Goal: Information Seeking & Learning: Learn about a topic

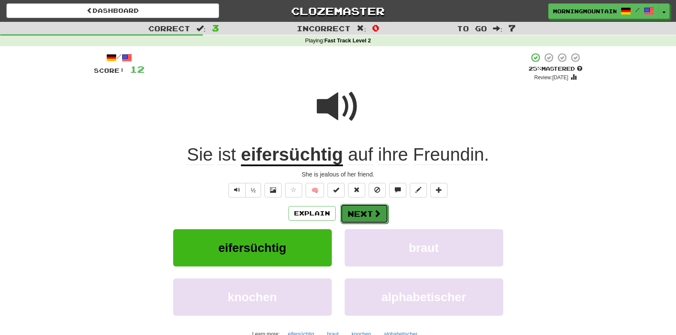
click at [376, 217] on span at bounding box center [377, 214] width 8 height 8
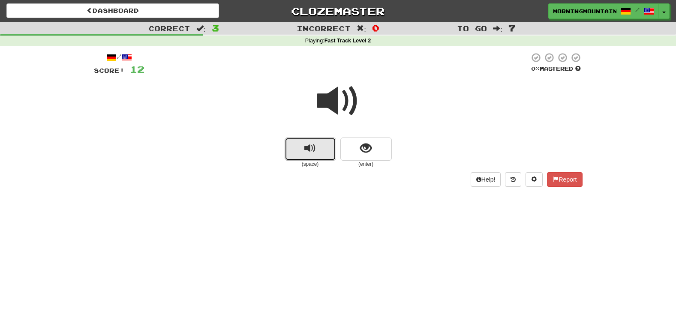
click at [314, 154] on span "replay audio" at bounding box center [310, 149] width 12 height 12
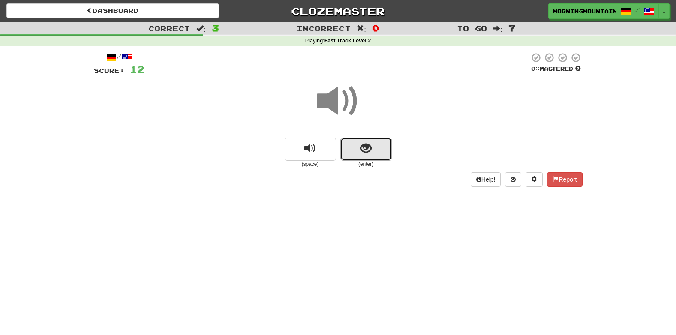
click at [375, 148] on button "show sentence" at bounding box center [365, 149] width 51 height 23
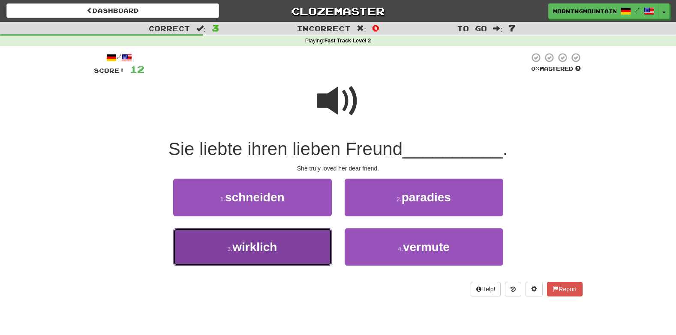
click at [279, 253] on button "3 . wirklich" at bounding box center [252, 246] width 159 height 37
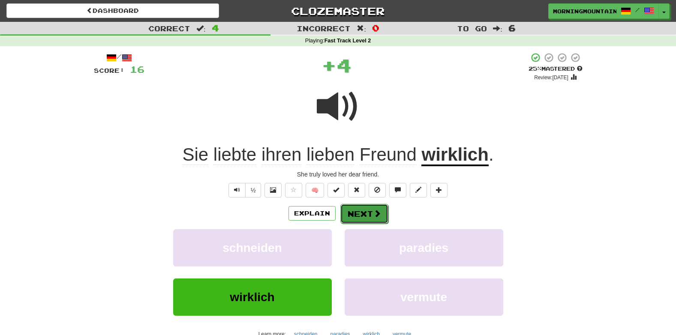
click at [365, 219] on button "Next" at bounding box center [364, 214] width 48 height 20
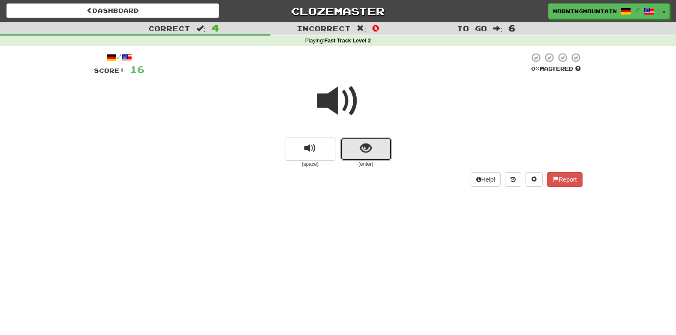
click at [373, 150] on button "show sentence" at bounding box center [365, 149] width 51 height 23
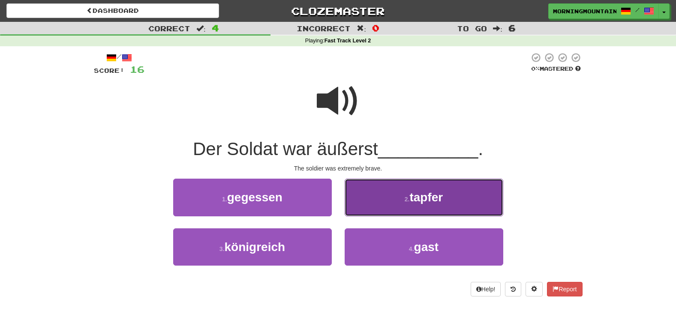
click at [390, 211] on button "2 . tapfer" at bounding box center [424, 197] width 159 height 37
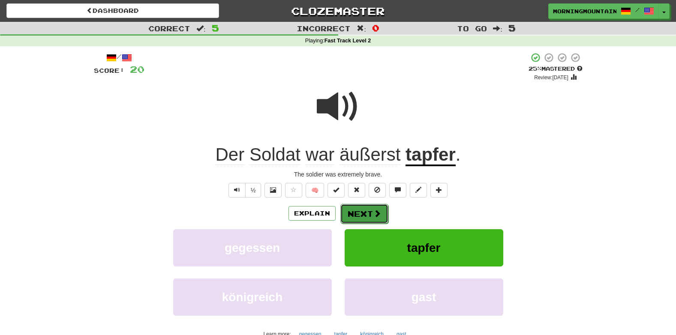
click at [368, 216] on button "Next" at bounding box center [364, 214] width 48 height 20
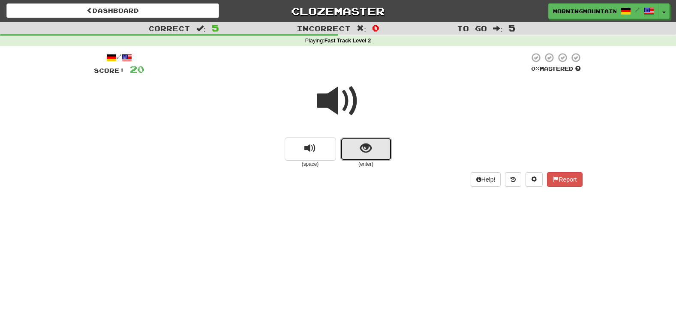
click at [366, 153] on span "show sentence" at bounding box center [366, 149] width 12 height 12
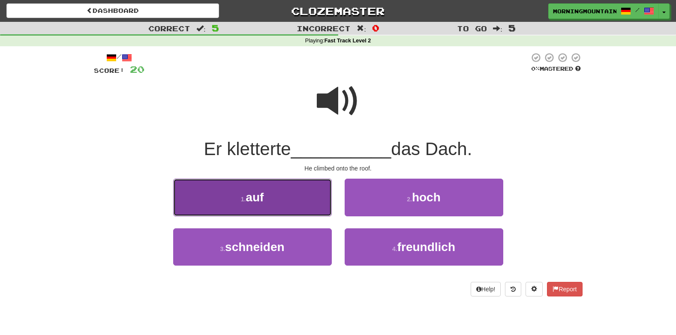
click at [279, 207] on button "1 . auf" at bounding box center [252, 197] width 159 height 37
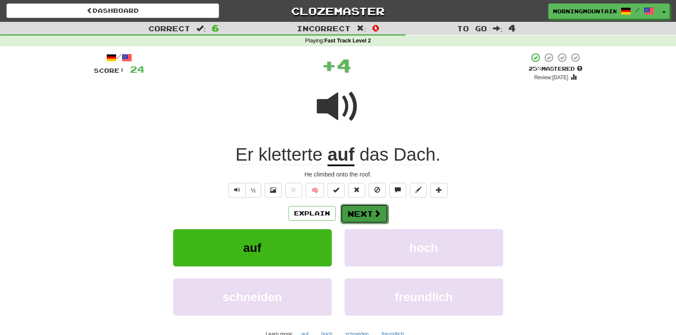
click at [362, 219] on button "Next" at bounding box center [364, 214] width 48 height 20
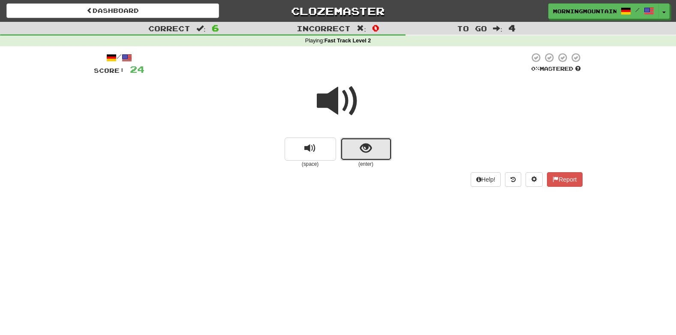
click at [368, 146] on span "show sentence" at bounding box center [366, 149] width 12 height 12
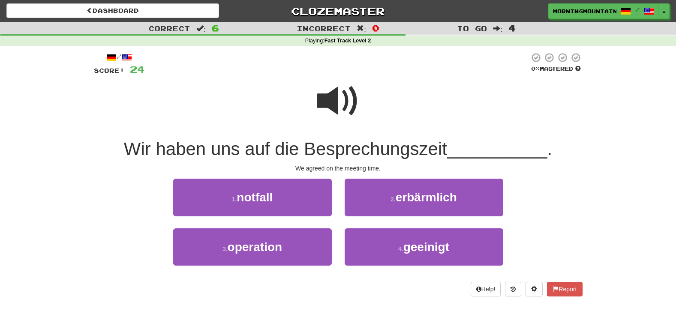
click at [338, 105] on span at bounding box center [338, 101] width 43 height 43
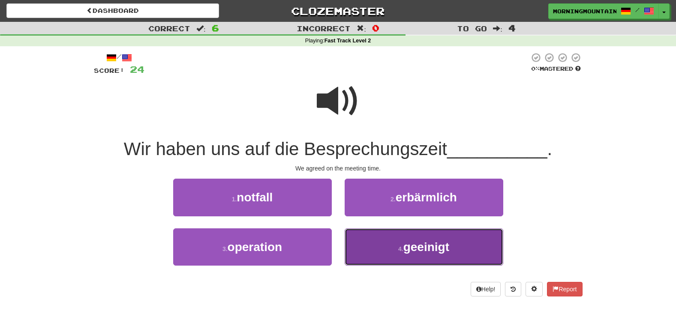
click at [363, 252] on button "4 . geeinigt" at bounding box center [424, 246] width 159 height 37
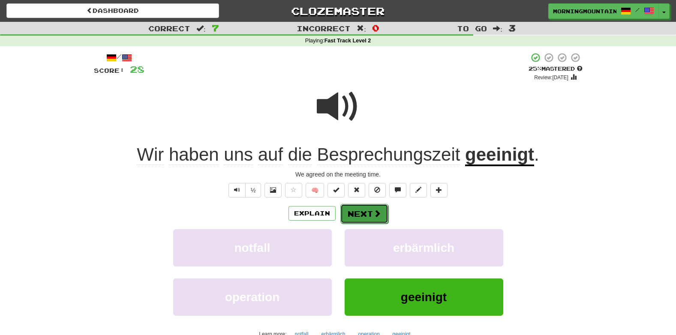
click at [376, 219] on button "Next" at bounding box center [364, 214] width 48 height 20
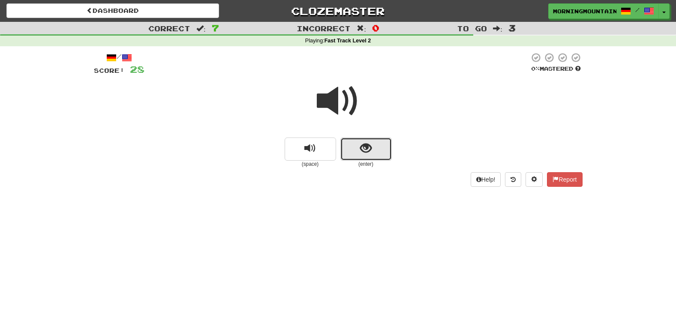
click at [368, 144] on span "show sentence" at bounding box center [366, 149] width 12 height 12
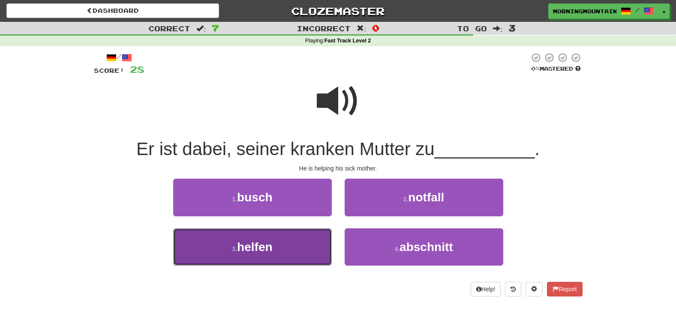
click at [297, 239] on button "3 . helfen" at bounding box center [252, 246] width 159 height 37
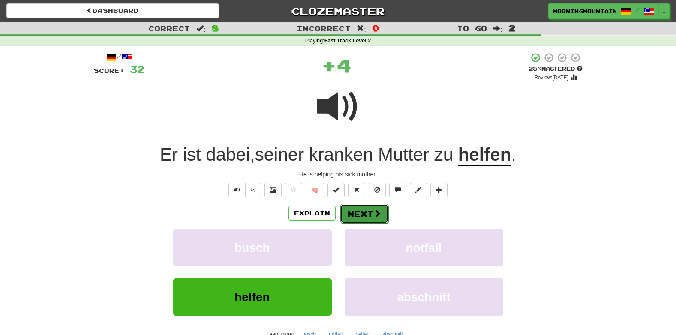
click at [374, 215] on span at bounding box center [377, 214] width 8 height 8
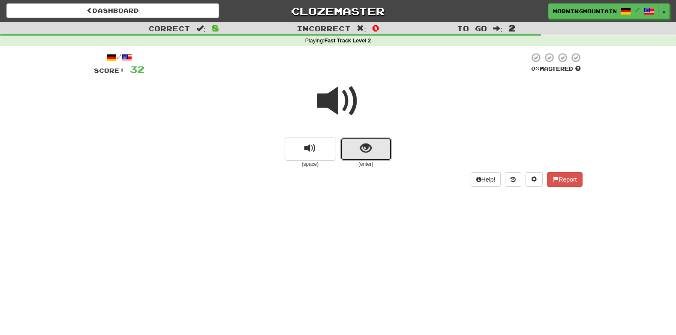
click at [371, 153] on span "show sentence" at bounding box center [366, 149] width 12 height 12
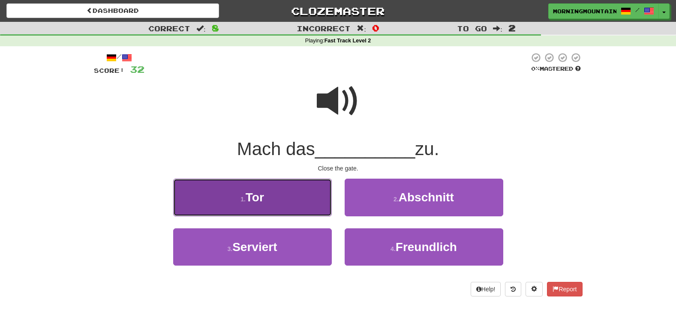
click at [282, 210] on button "1 . Tor" at bounding box center [252, 197] width 159 height 37
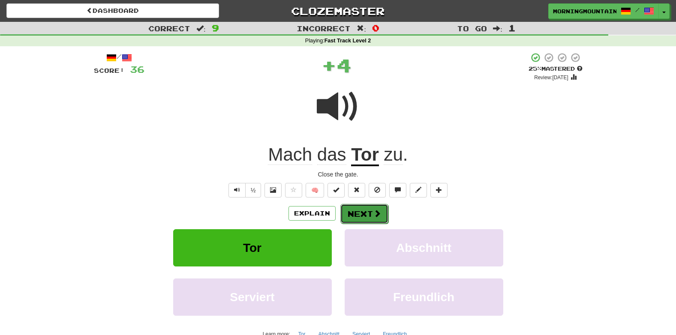
click at [347, 215] on button "Next" at bounding box center [364, 214] width 48 height 20
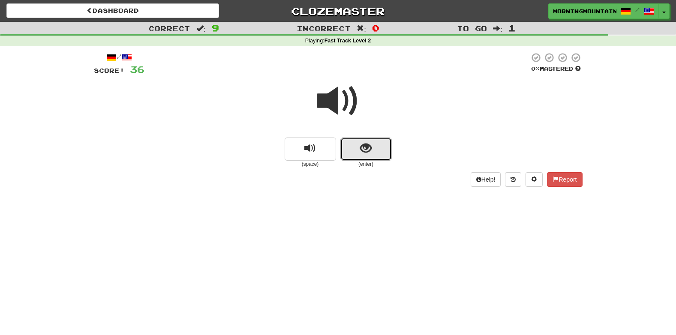
click at [374, 149] on button "show sentence" at bounding box center [365, 149] width 51 height 23
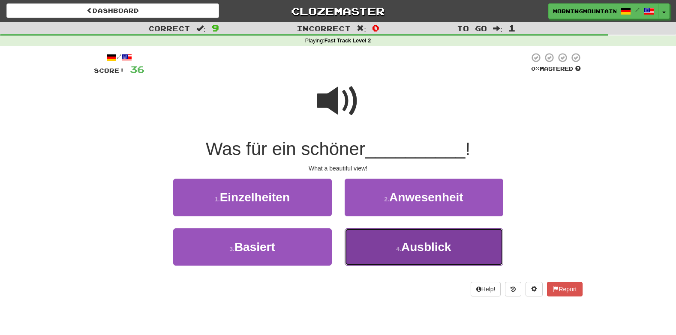
click at [378, 261] on button "4 . Ausblick" at bounding box center [424, 246] width 159 height 37
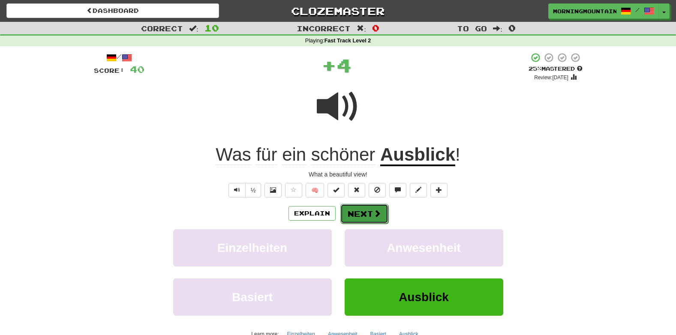
click at [369, 219] on button "Next" at bounding box center [364, 214] width 48 height 20
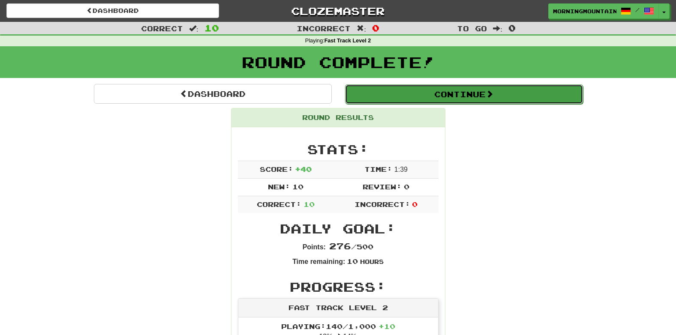
click at [467, 93] on button "Continue" at bounding box center [464, 94] width 238 height 20
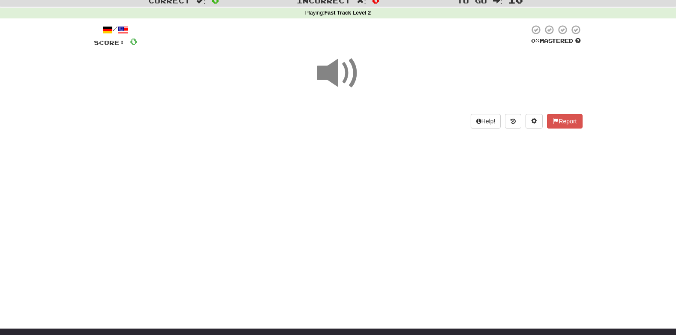
scroll to position [27, 0]
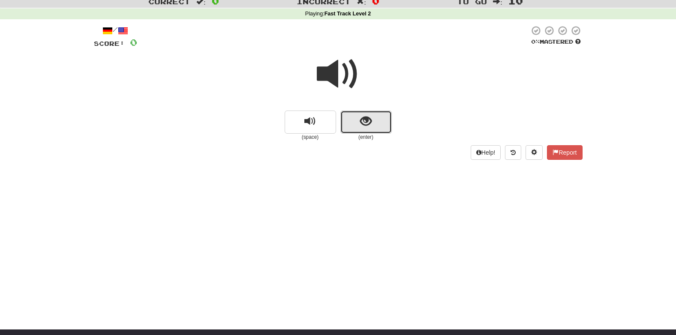
click at [351, 126] on button "show sentence" at bounding box center [365, 122] width 51 height 23
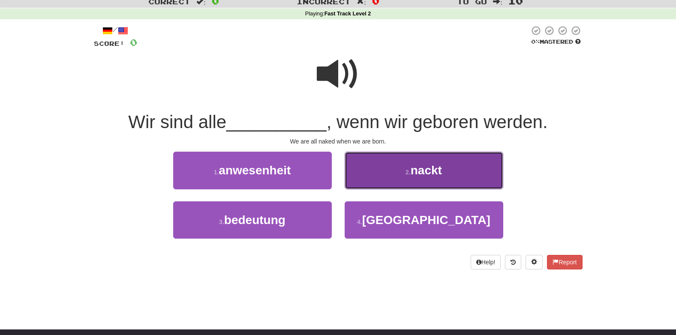
click at [413, 160] on button "2 . nackt" at bounding box center [424, 170] width 159 height 37
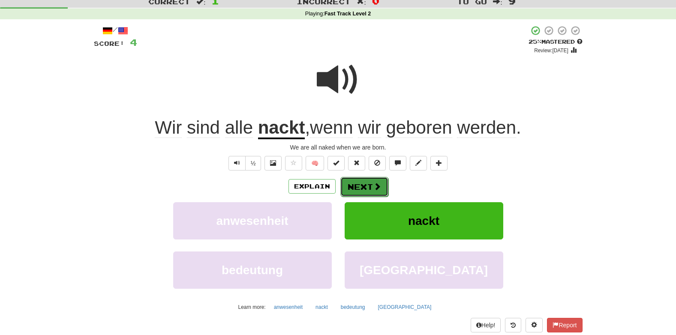
click at [353, 186] on button "Next" at bounding box center [364, 187] width 48 height 20
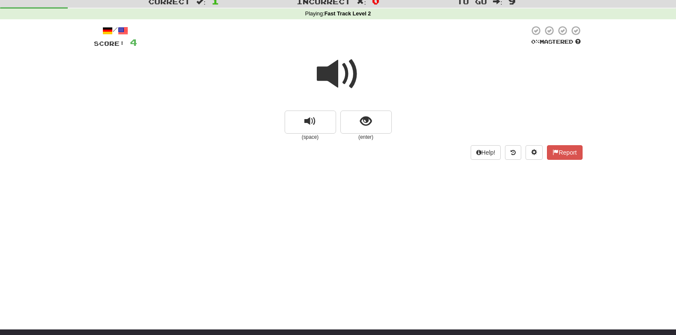
click at [368, 135] on small "(enter)" at bounding box center [365, 137] width 51 height 7
click at [365, 128] on button "show sentence" at bounding box center [365, 122] width 51 height 23
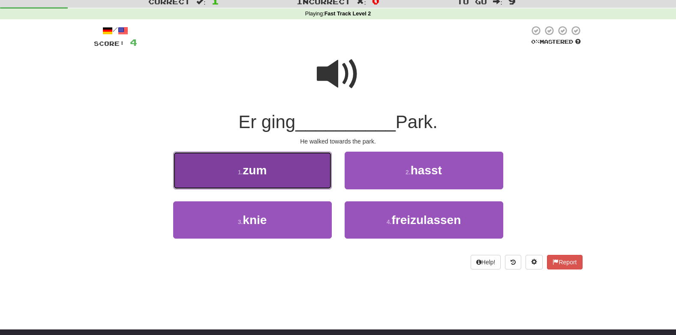
click at [300, 171] on button "1 . zum" at bounding box center [252, 170] width 159 height 37
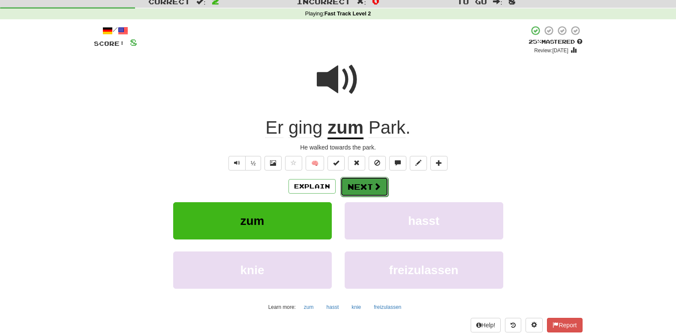
click at [370, 185] on button "Next" at bounding box center [364, 187] width 48 height 20
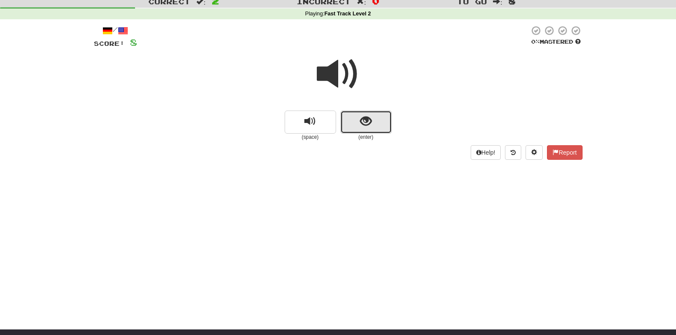
click at [379, 121] on button "show sentence" at bounding box center [365, 122] width 51 height 23
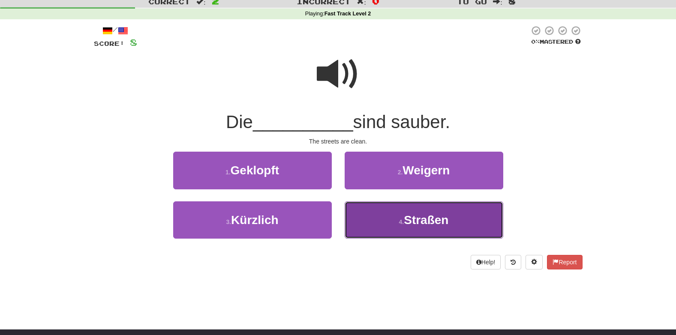
click at [401, 222] on small "4 ." at bounding box center [401, 222] width 5 height 7
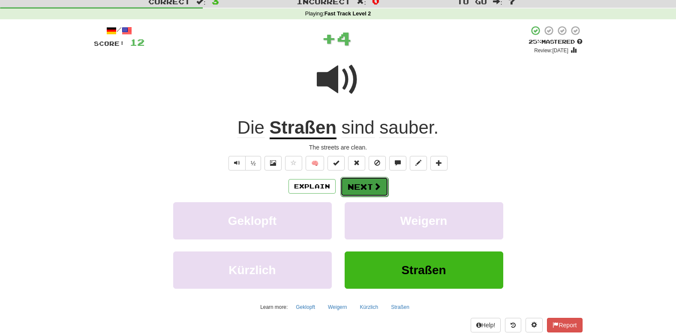
click at [373, 189] on span at bounding box center [377, 187] width 8 height 8
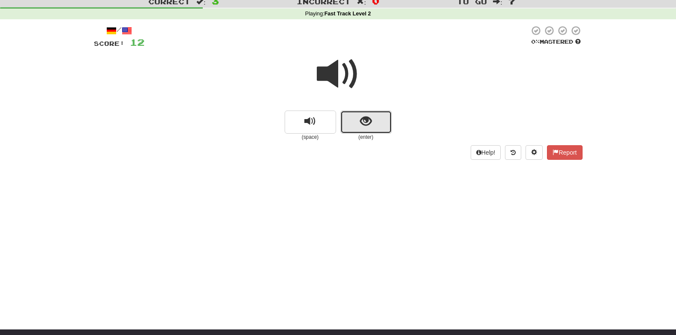
click at [368, 125] on span "show sentence" at bounding box center [366, 122] width 12 height 12
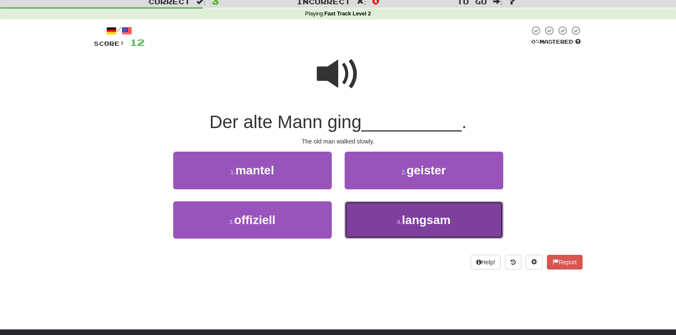
click at [386, 227] on button "4 . langsam" at bounding box center [424, 219] width 159 height 37
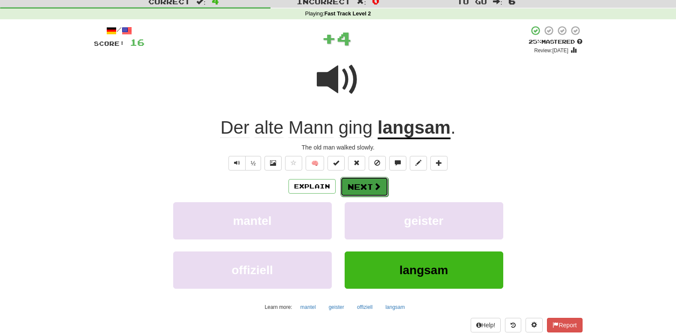
click at [368, 187] on button "Next" at bounding box center [364, 187] width 48 height 20
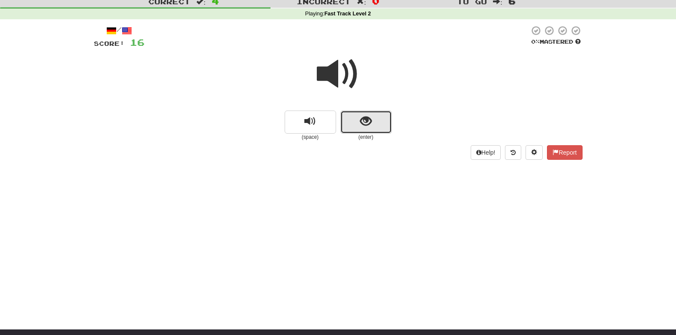
click at [369, 120] on span "show sentence" at bounding box center [366, 122] width 12 height 12
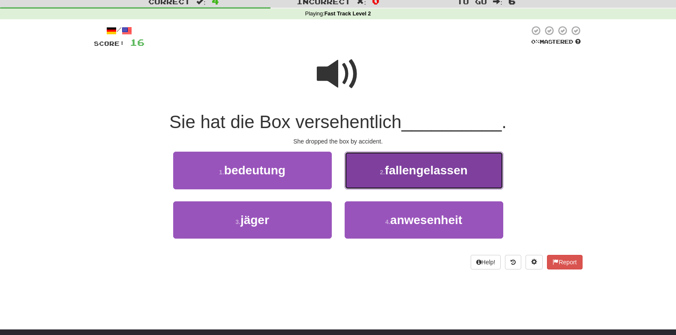
click at [386, 169] on span "fallengelassen" at bounding box center [426, 170] width 83 height 13
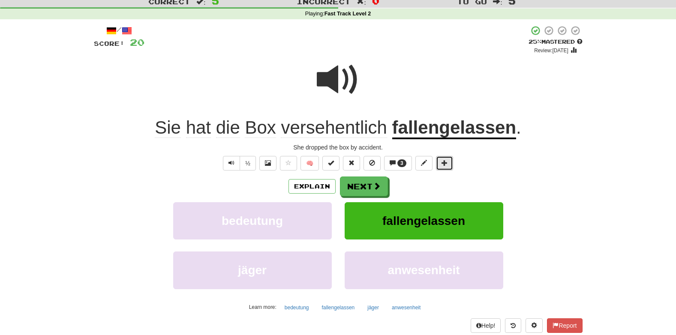
click at [444, 162] on span at bounding box center [444, 163] width 6 height 6
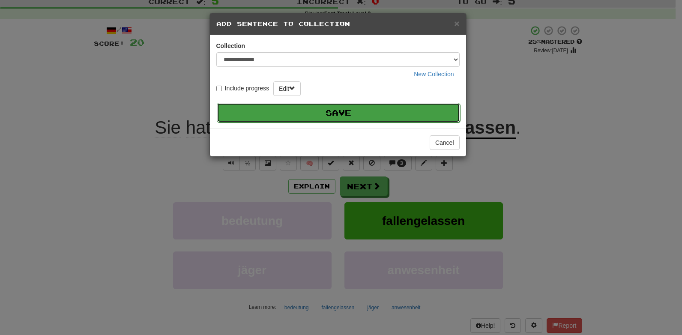
click at [342, 114] on button "Save" at bounding box center [338, 113] width 243 height 20
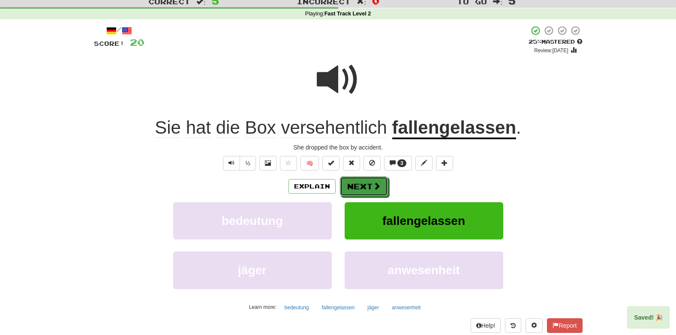
click at [374, 187] on span at bounding box center [377, 186] width 8 height 8
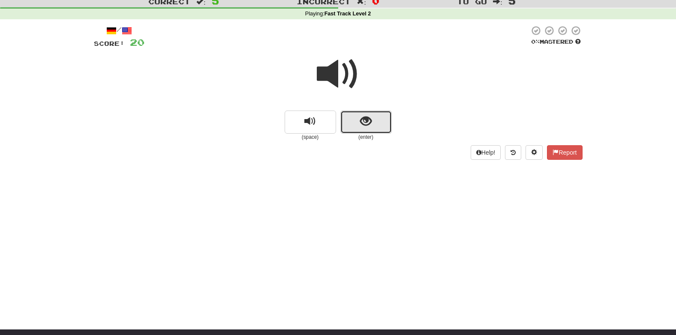
click at [374, 129] on button "show sentence" at bounding box center [365, 122] width 51 height 23
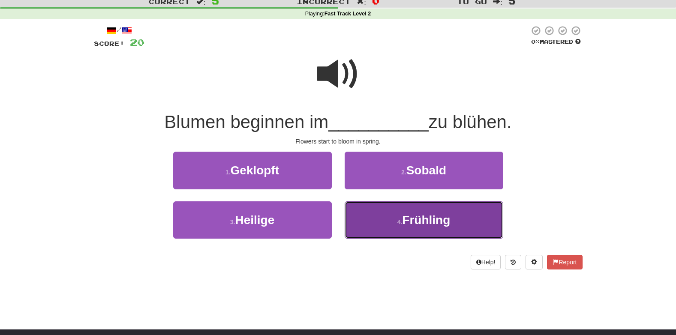
click at [388, 233] on button "4 . Frühling" at bounding box center [424, 219] width 159 height 37
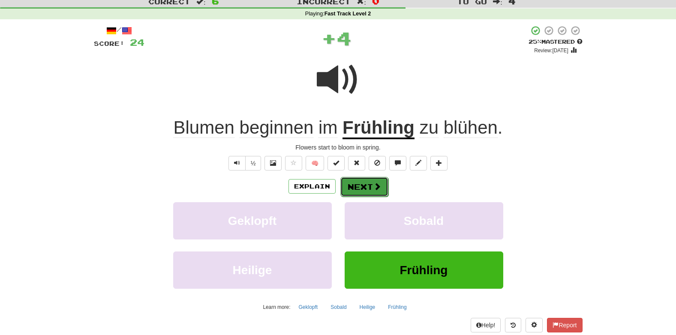
click at [368, 190] on button "Next" at bounding box center [364, 187] width 48 height 20
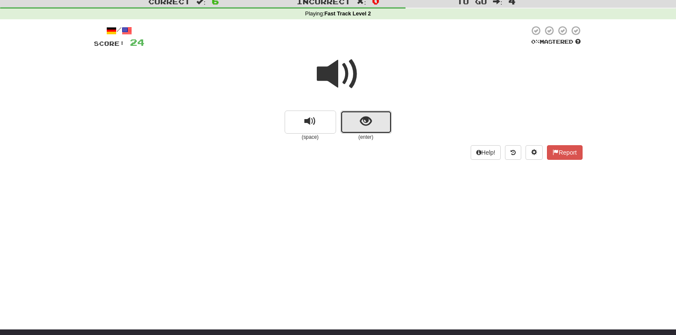
click at [374, 126] on button "show sentence" at bounding box center [365, 122] width 51 height 23
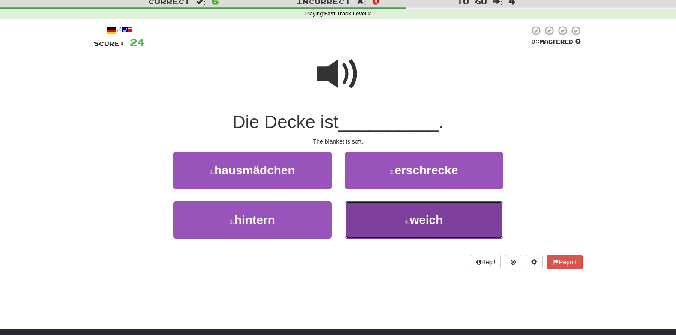
click at [376, 225] on button "4 . weich" at bounding box center [424, 219] width 159 height 37
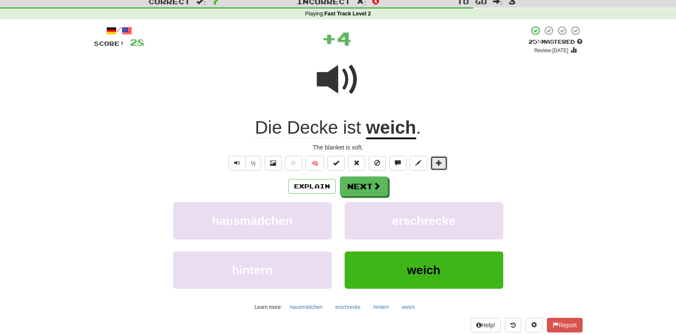
click at [437, 160] on span at bounding box center [439, 163] width 6 height 6
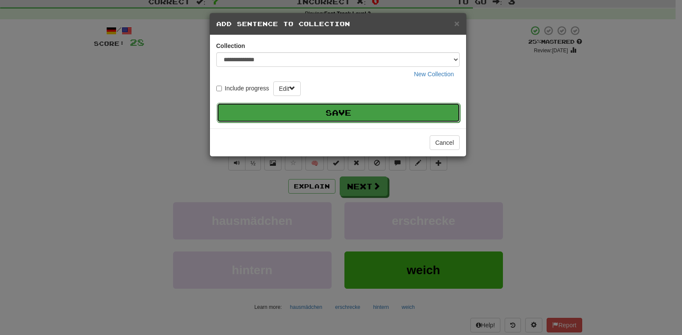
click at [357, 108] on button "Save" at bounding box center [338, 113] width 243 height 20
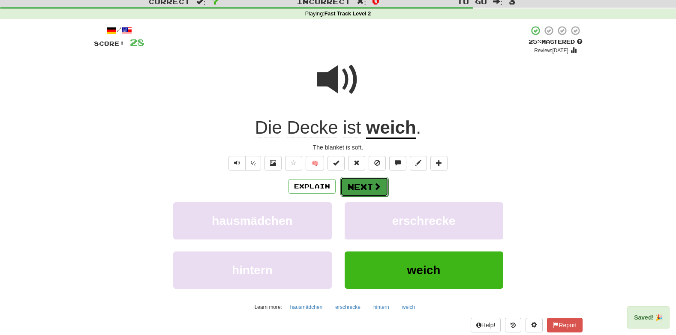
click at [357, 179] on button "Next" at bounding box center [364, 187] width 48 height 20
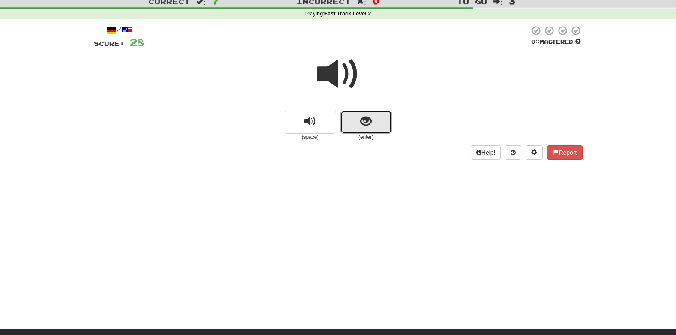
click at [375, 122] on button "show sentence" at bounding box center [365, 122] width 51 height 23
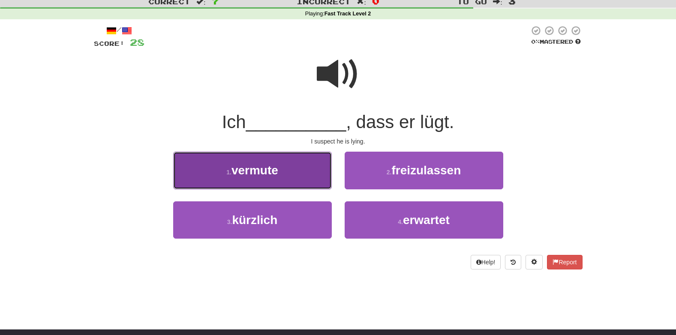
click at [297, 172] on button "1 . vermute" at bounding box center [252, 170] width 159 height 37
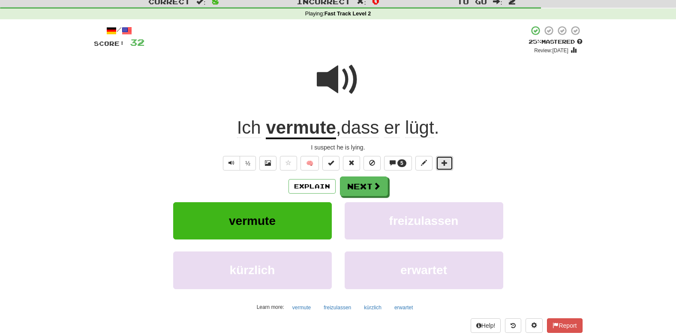
click at [446, 160] on span at bounding box center [444, 163] width 6 height 6
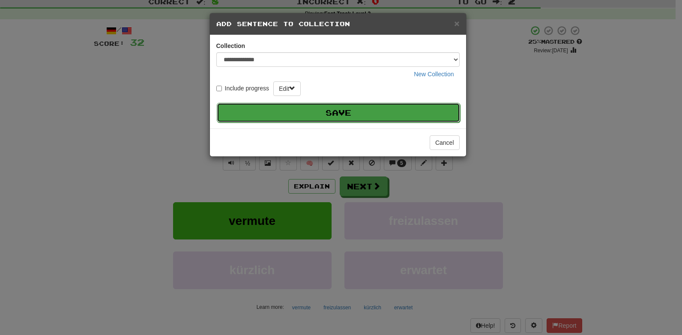
click at [379, 108] on button "Save" at bounding box center [338, 113] width 243 height 20
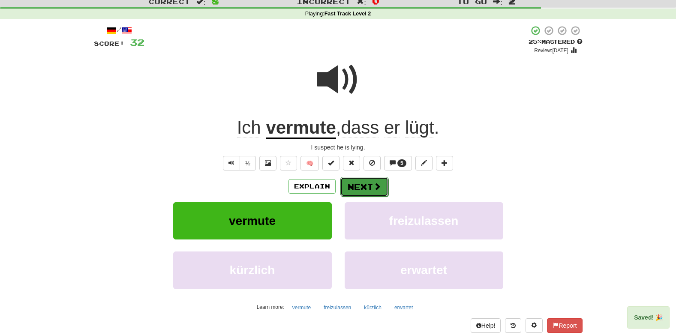
click at [371, 188] on button "Next" at bounding box center [364, 187] width 48 height 20
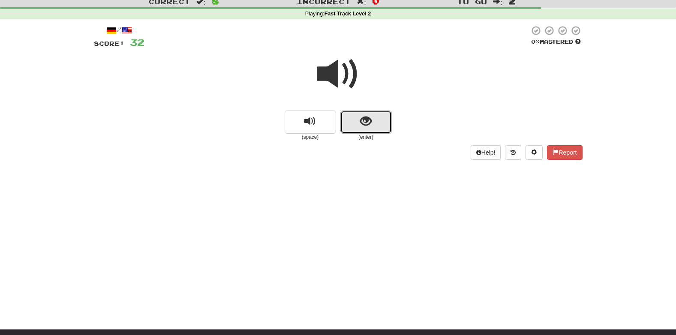
click at [369, 117] on span "show sentence" at bounding box center [366, 122] width 12 height 12
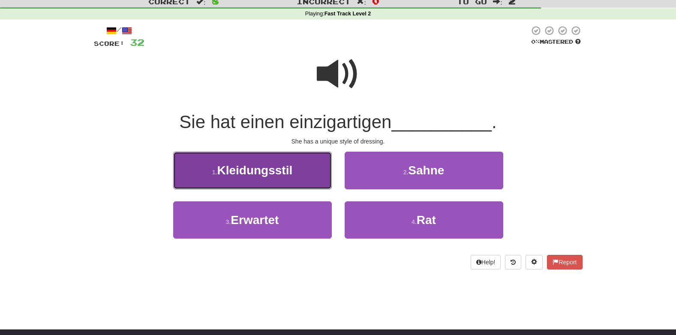
click at [285, 175] on span "Kleidungsstil" at bounding box center [254, 170] width 75 height 13
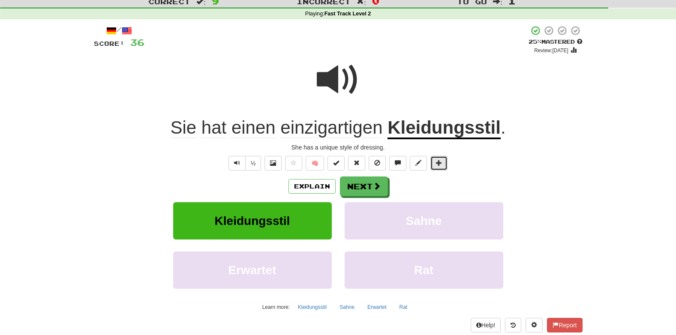
click at [440, 167] on button at bounding box center [438, 163] width 17 height 15
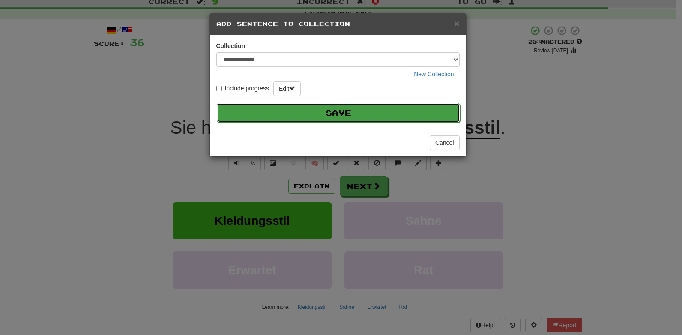
click at [358, 121] on button "Save" at bounding box center [338, 113] width 243 height 20
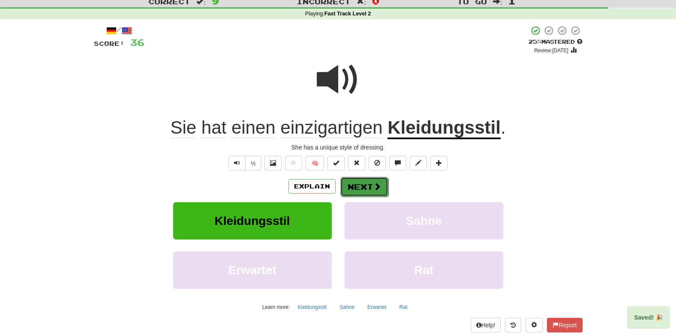
click at [365, 184] on button "Next" at bounding box center [364, 187] width 48 height 20
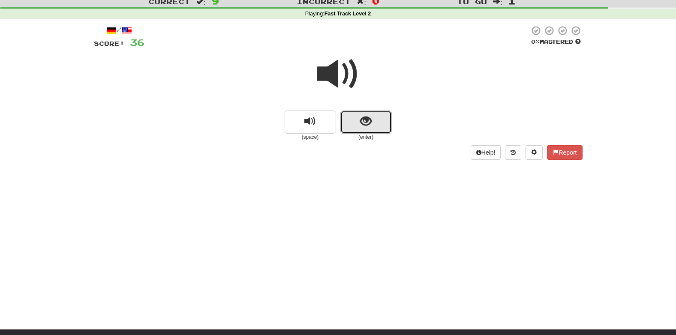
click at [371, 129] on button "show sentence" at bounding box center [365, 122] width 51 height 23
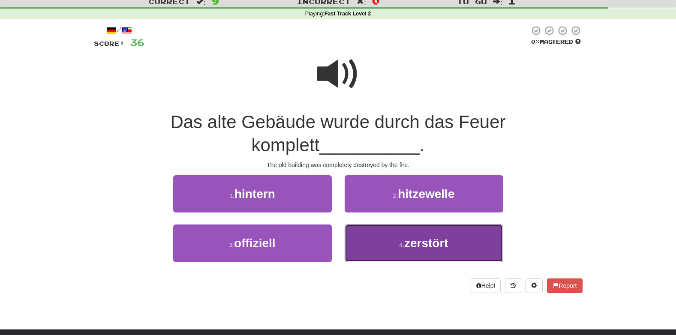
click at [419, 241] on span "zerstört" at bounding box center [426, 243] width 44 height 13
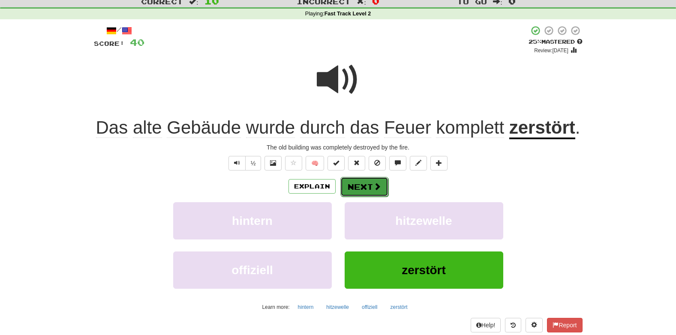
click at [362, 188] on button "Next" at bounding box center [364, 187] width 48 height 20
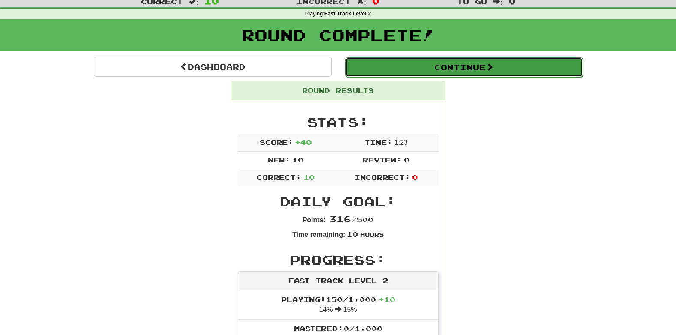
click at [426, 73] on button "Continue" at bounding box center [464, 67] width 238 height 20
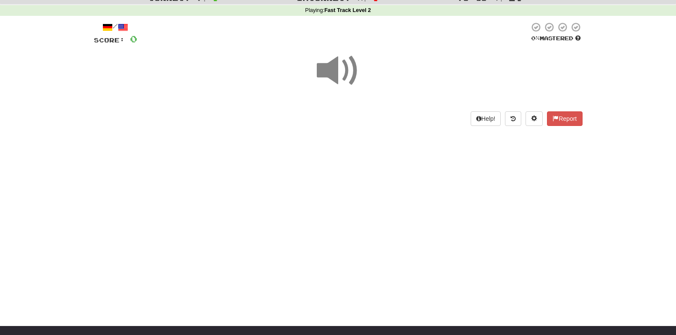
scroll to position [31, 0]
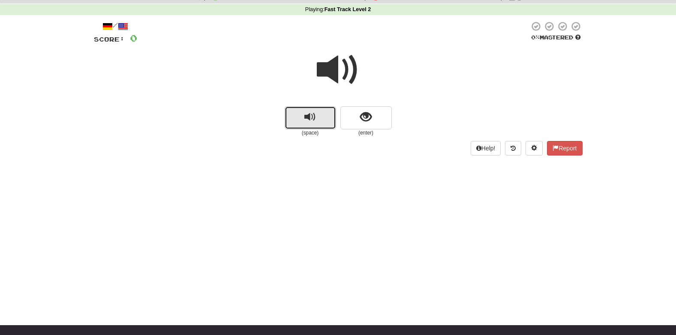
click at [299, 119] on button "replay audio" at bounding box center [310, 117] width 51 height 23
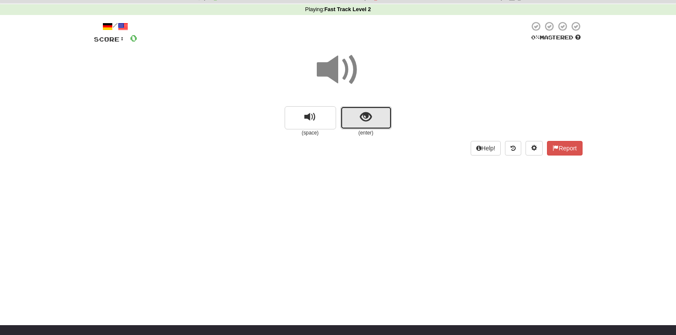
click at [375, 121] on button "show sentence" at bounding box center [365, 117] width 51 height 23
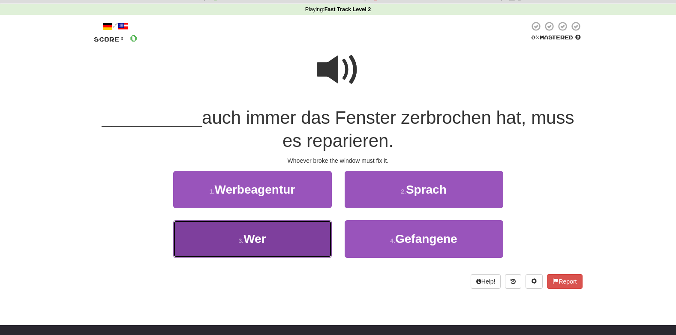
click at [297, 237] on button "3 . Wer" at bounding box center [252, 238] width 159 height 37
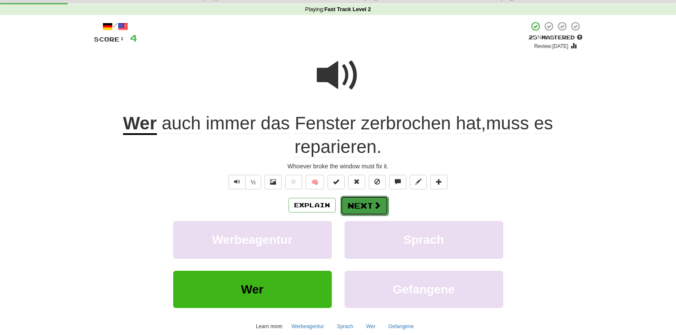
click at [372, 211] on button "Next" at bounding box center [364, 206] width 48 height 20
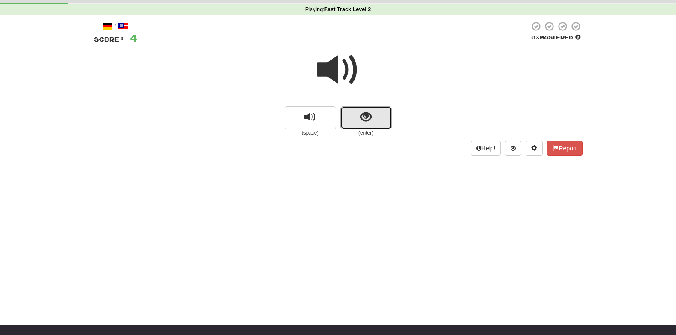
click at [357, 124] on button "show sentence" at bounding box center [365, 117] width 51 height 23
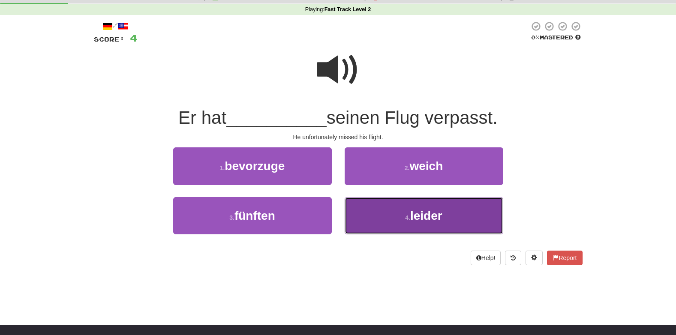
click at [411, 216] on span "leider" at bounding box center [426, 215] width 32 height 13
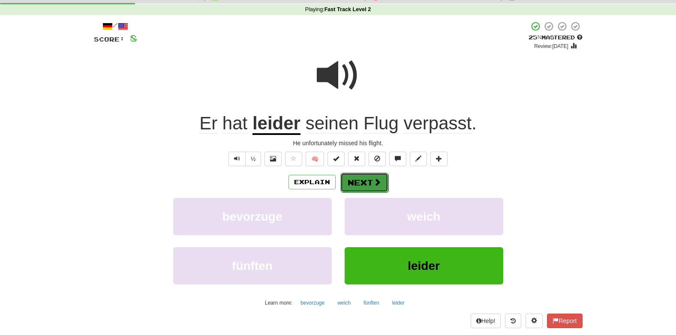
click at [358, 188] on button "Next" at bounding box center [364, 183] width 48 height 20
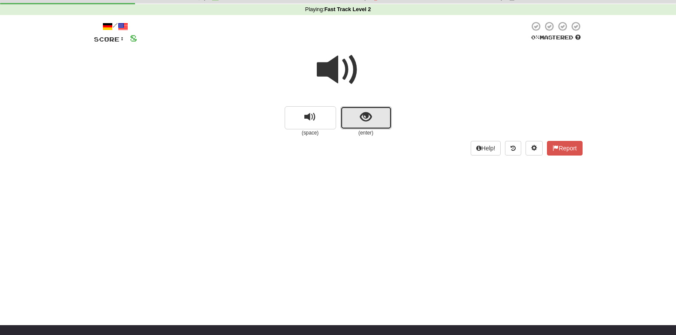
click at [368, 123] on span "show sentence" at bounding box center [366, 117] width 12 height 12
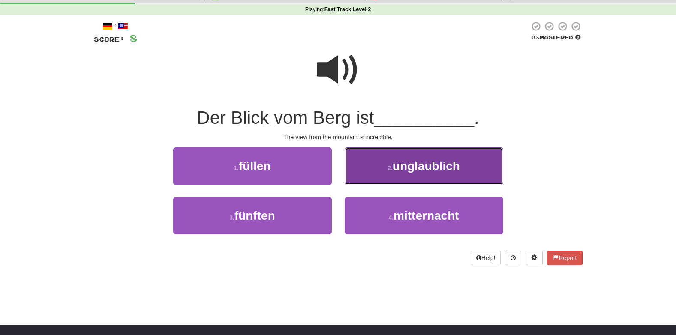
click at [394, 159] on span "unglaublich" at bounding box center [425, 165] width 67 height 13
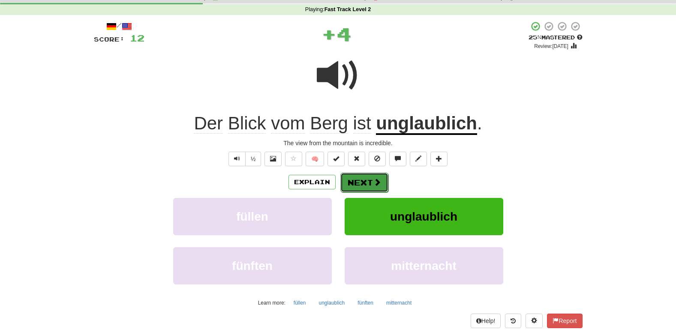
click at [378, 178] on span at bounding box center [377, 182] width 8 height 8
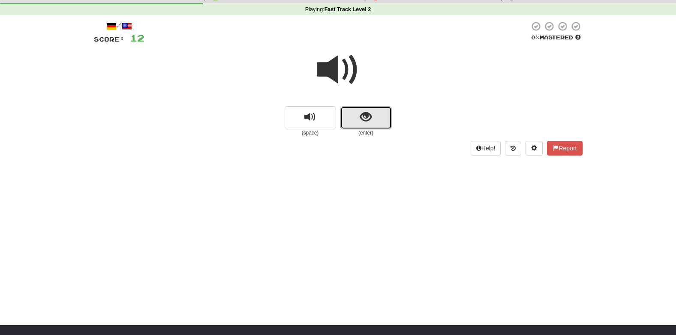
click at [351, 118] on button "show sentence" at bounding box center [365, 117] width 51 height 23
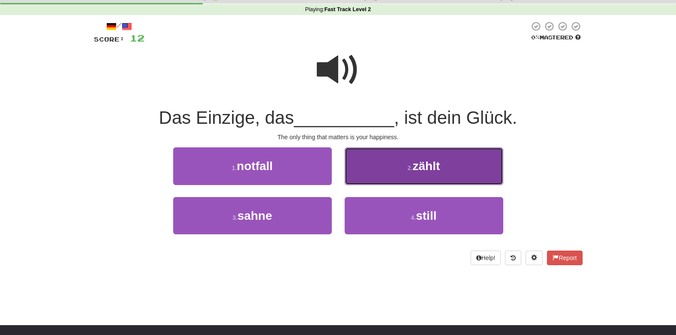
click at [414, 159] on span "zählt" at bounding box center [425, 165] width 27 height 13
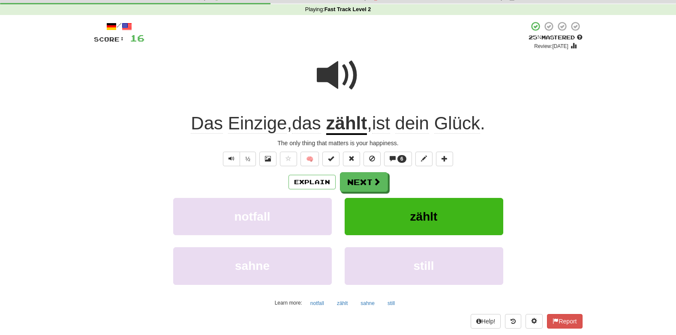
click at [455, 150] on div "/ Score: 16 + 4 25 % Mastered Review: 2025-09-20 Das Einzige , das zählt , ist …" at bounding box center [338, 174] width 488 height 307
click at [448, 158] on button at bounding box center [444, 159] width 17 height 15
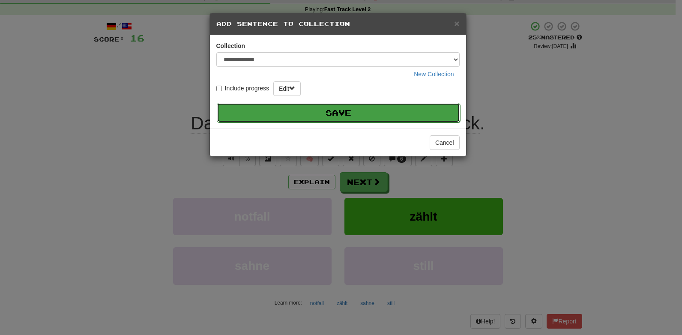
click at [358, 119] on button "Save" at bounding box center [338, 113] width 243 height 20
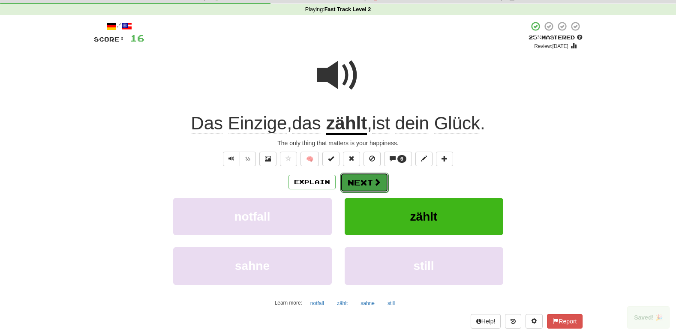
click at [358, 189] on button "Next" at bounding box center [364, 183] width 48 height 20
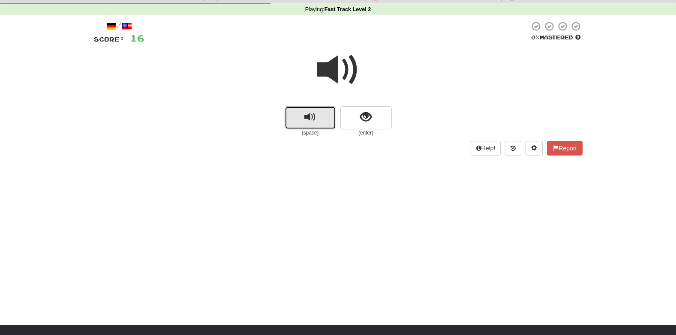
click at [309, 126] on button "replay audio" at bounding box center [310, 117] width 51 height 23
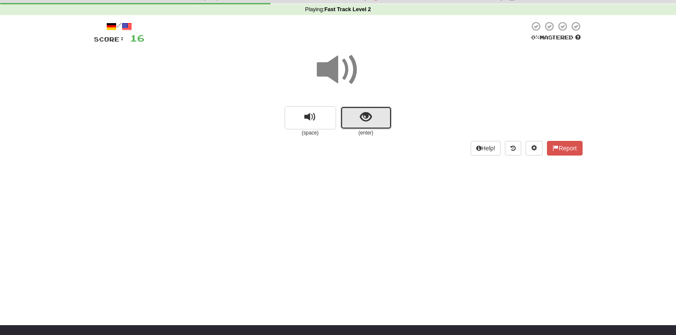
click at [361, 116] on span "show sentence" at bounding box center [366, 117] width 12 height 12
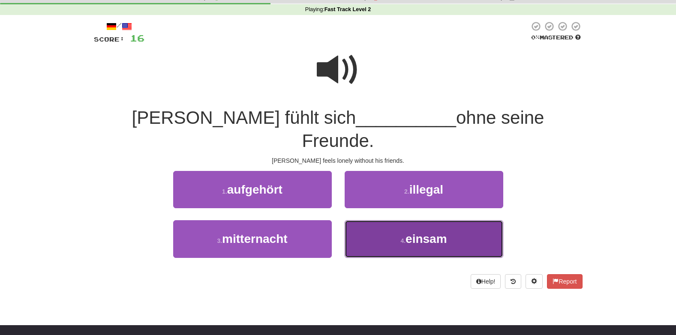
click at [405, 220] on button "4 . einsam" at bounding box center [424, 238] width 159 height 37
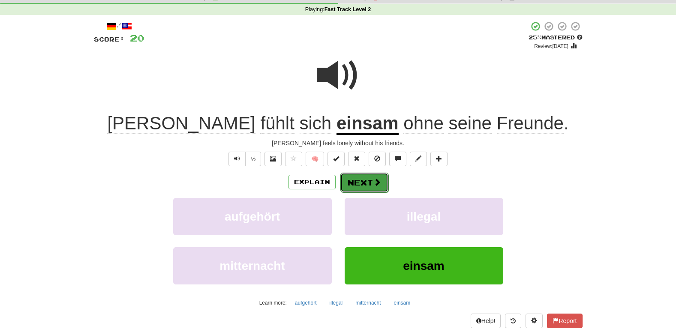
click at [360, 185] on button "Next" at bounding box center [364, 183] width 48 height 20
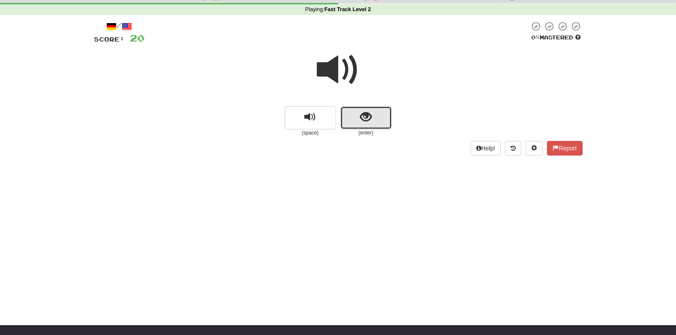
click at [362, 121] on span "show sentence" at bounding box center [366, 117] width 12 height 12
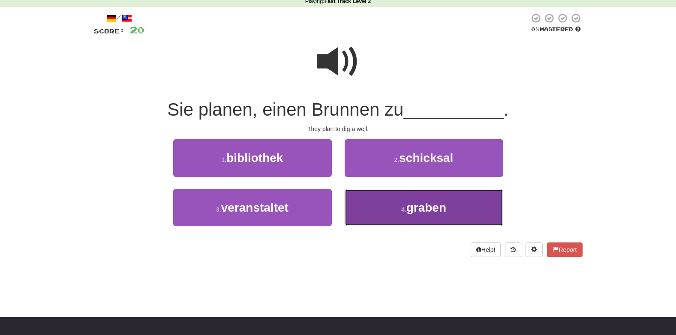
scroll to position [40, 0]
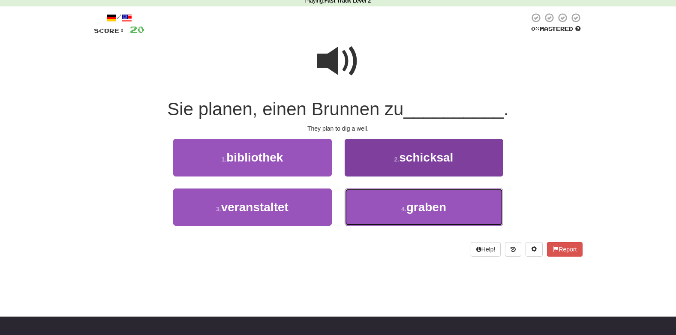
drag, startPoint x: 386, startPoint y: 218, endPoint x: 371, endPoint y: 212, distance: 16.7
click at [371, 212] on button "4 . graben" at bounding box center [424, 207] width 159 height 37
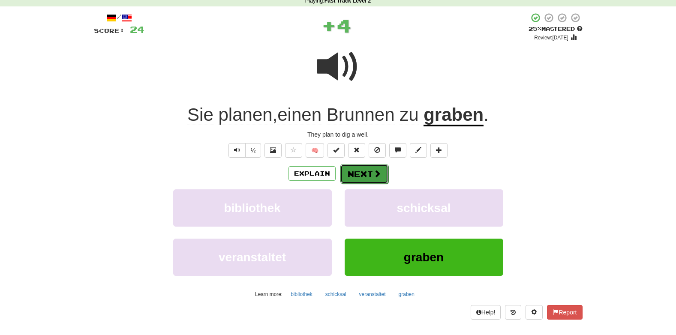
click at [357, 173] on button "Next" at bounding box center [364, 174] width 48 height 20
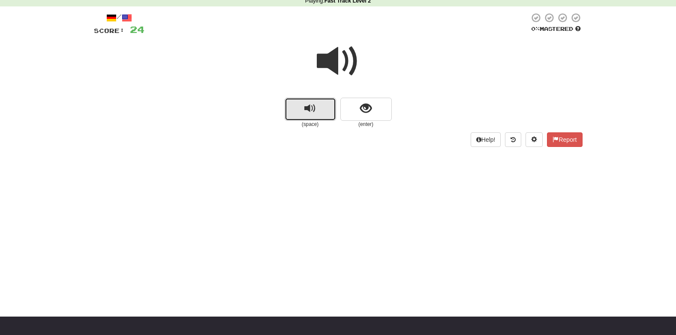
click at [321, 106] on button "replay audio" at bounding box center [310, 109] width 51 height 23
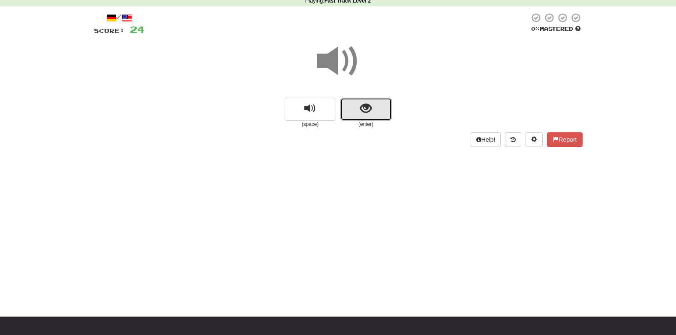
click at [368, 104] on span "show sentence" at bounding box center [366, 109] width 12 height 12
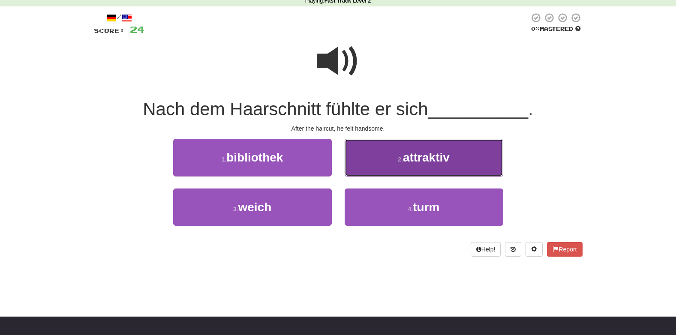
click at [394, 158] on button "2 . attraktiv" at bounding box center [424, 157] width 159 height 37
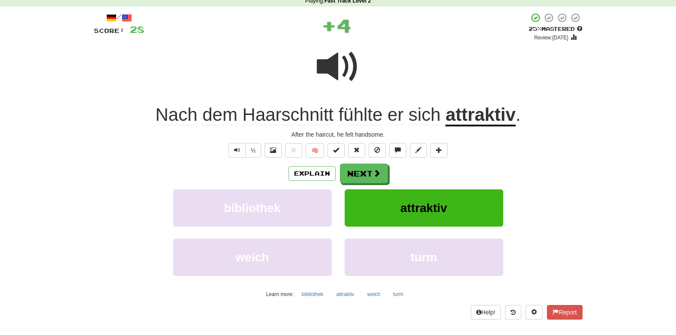
click at [376, 163] on div "/ Score: 28 + 4 25 % Mastered Review: 2025-09-20 Nach dem Haarschnitt fühlte er…" at bounding box center [338, 165] width 488 height 307
click at [366, 175] on button "Next" at bounding box center [364, 174] width 48 height 20
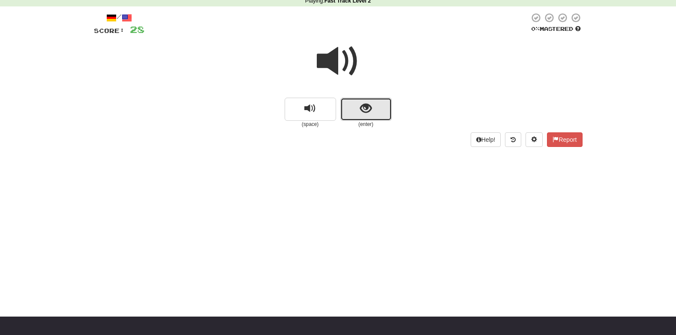
click at [360, 113] on span "show sentence" at bounding box center [366, 109] width 12 height 12
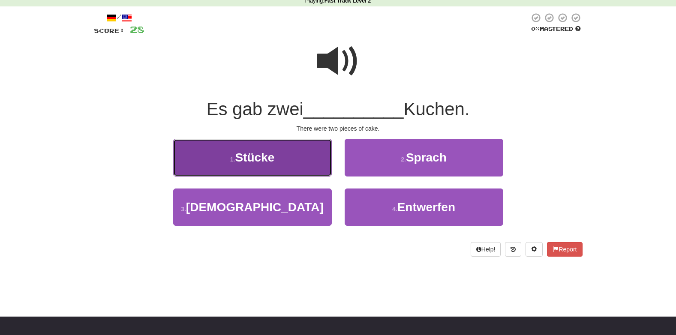
click at [285, 152] on button "1 . Stücke" at bounding box center [252, 157] width 159 height 37
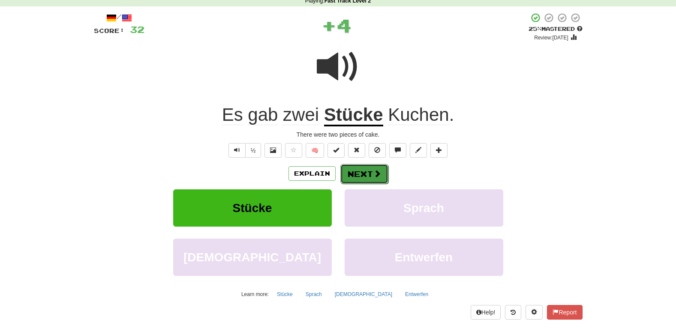
click at [349, 174] on button "Next" at bounding box center [364, 174] width 48 height 20
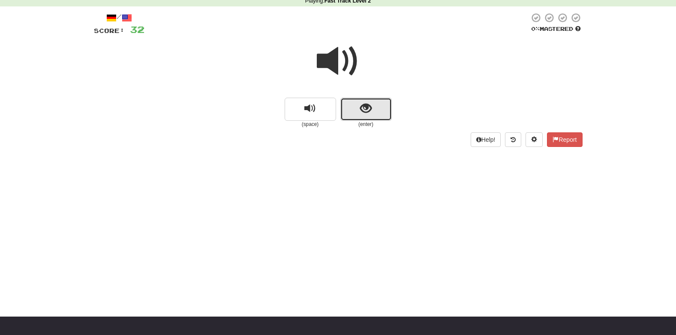
click at [354, 107] on button "show sentence" at bounding box center [365, 109] width 51 height 23
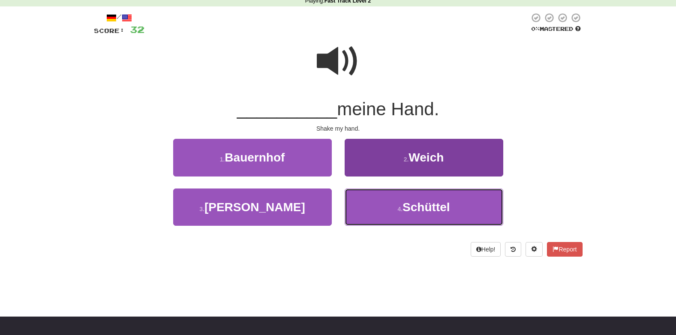
drag, startPoint x: 423, startPoint y: 210, endPoint x: 403, endPoint y: 207, distance: 19.9
click at [403, 207] on span "Schüttel" at bounding box center [425, 207] width 47 height 13
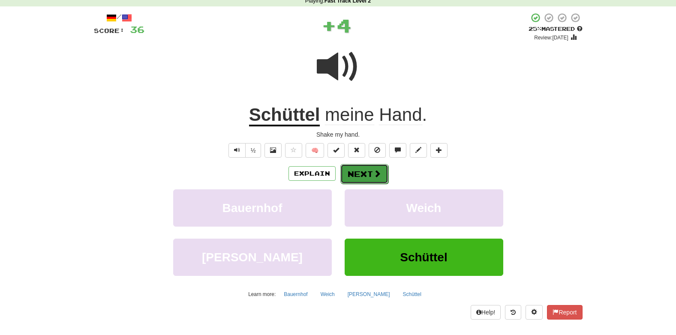
click at [373, 173] on span at bounding box center [377, 174] width 8 height 8
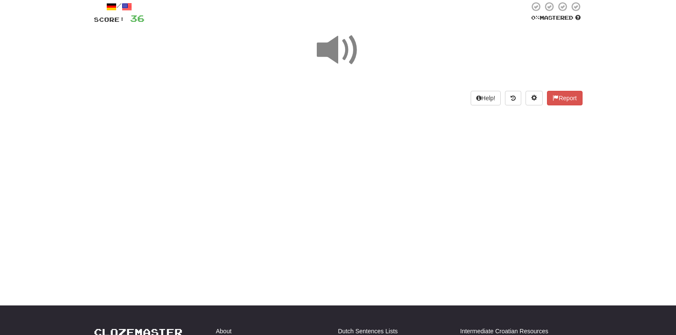
scroll to position [51, 0]
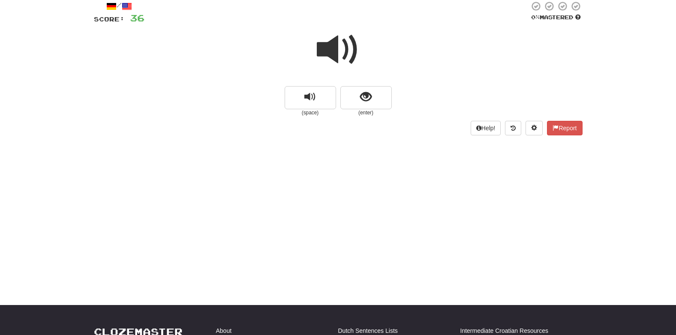
drag, startPoint x: 374, startPoint y: 102, endPoint x: 312, endPoint y: 159, distance: 84.0
click at [312, 159] on div "Dashboard Clozemaster MorningMountain8736 / Toggle Dropdown Dashboard Leaderboa…" at bounding box center [338, 116] width 676 height 335
click at [389, 104] on button "show sentence" at bounding box center [365, 97] width 51 height 23
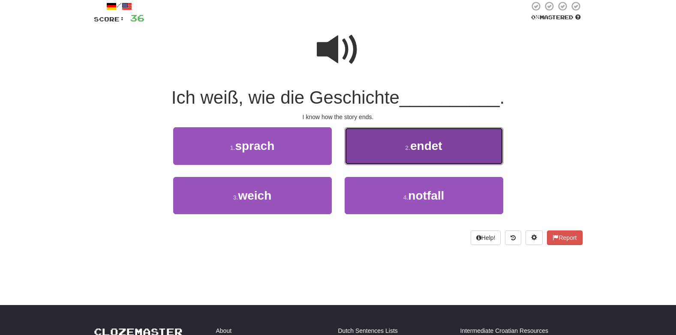
click at [411, 152] on span "endet" at bounding box center [426, 145] width 32 height 13
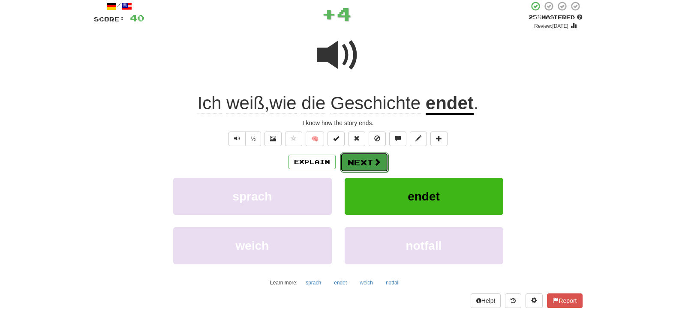
click at [382, 155] on button "Next" at bounding box center [364, 163] width 48 height 20
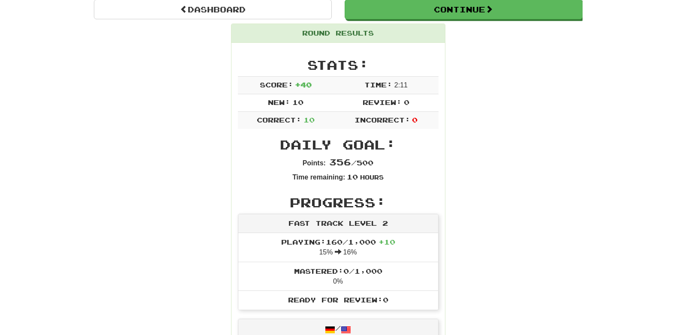
scroll to position [89, 0]
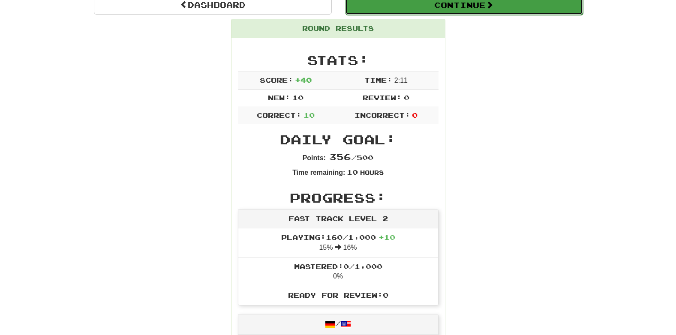
click at [421, 13] on button "Continue" at bounding box center [464, 5] width 238 height 20
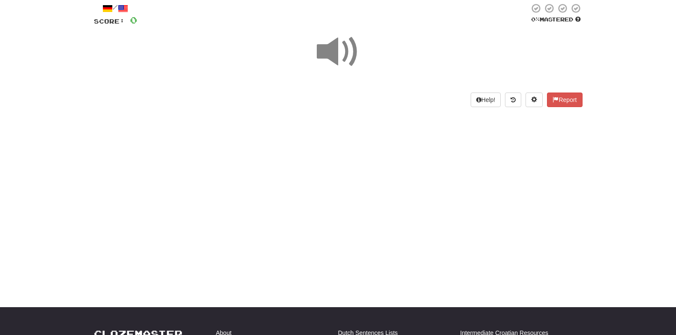
scroll to position [25, 0]
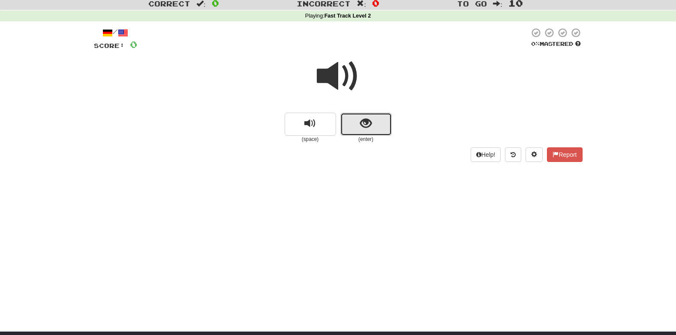
click at [367, 123] on span "show sentence" at bounding box center [366, 124] width 12 height 12
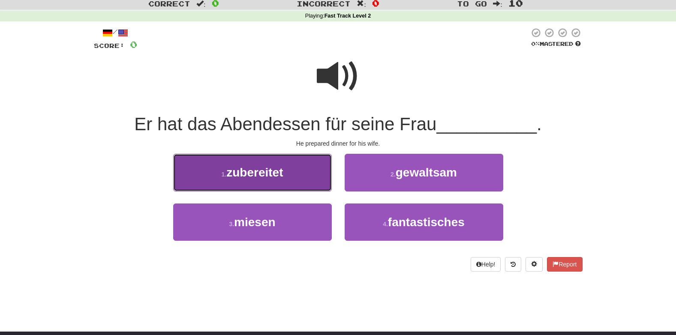
click at [295, 177] on button "1 . zubereitet" at bounding box center [252, 172] width 159 height 37
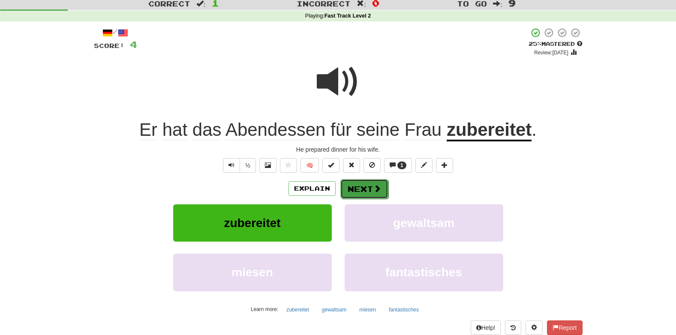
click at [344, 188] on button "Next" at bounding box center [364, 189] width 48 height 20
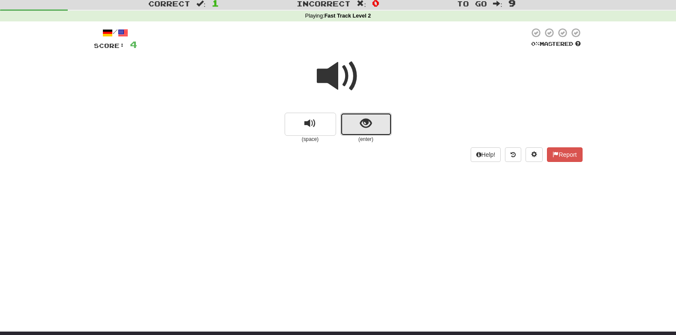
click at [369, 129] on span "show sentence" at bounding box center [366, 124] width 12 height 12
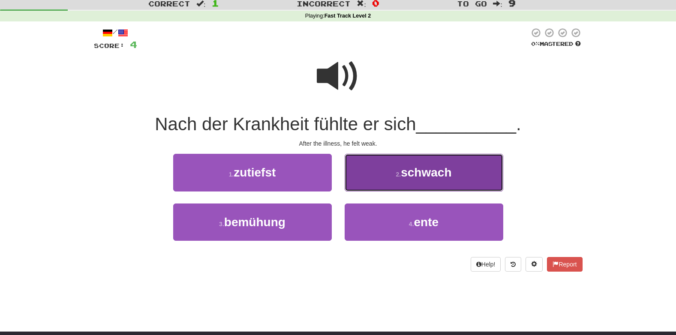
drag, startPoint x: 417, startPoint y: 179, endPoint x: 394, endPoint y: 176, distance: 23.8
click at [394, 176] on button "2 . schwach" at bounding box center [424, 172] width 159 height 37
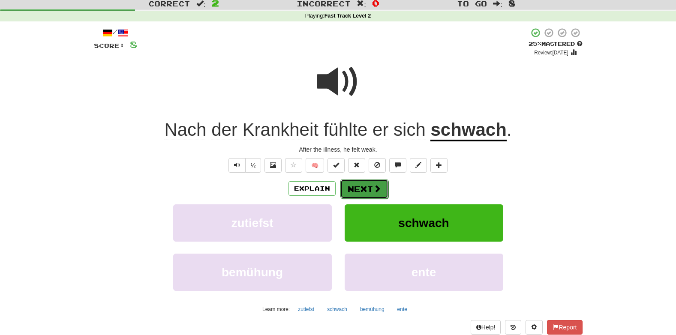
click at [376, 196] on button "Next" at bounding box center [364, 189] width 48 height 20
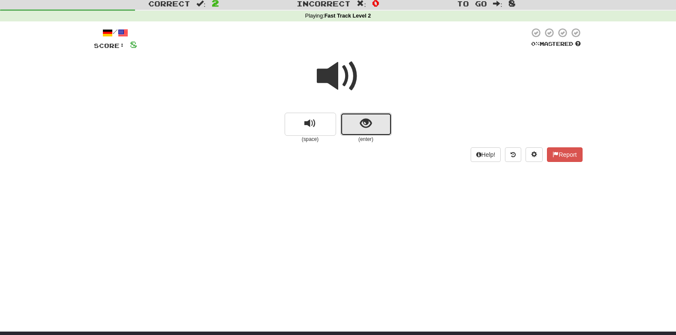
click at [355, 132] on button "show sentence" at bounding box center [365, 124] width 51 height 23
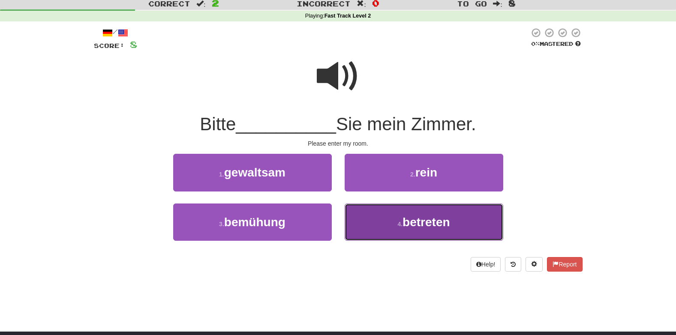
click at [448, 228] on span "betreten" at bounding box center [425, 222] width 47 height 13
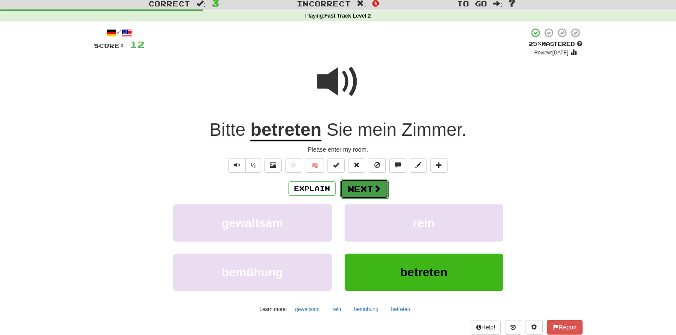
click at [357, 182] on button "Next" at bounding box center [364, 189] width 48 height 20
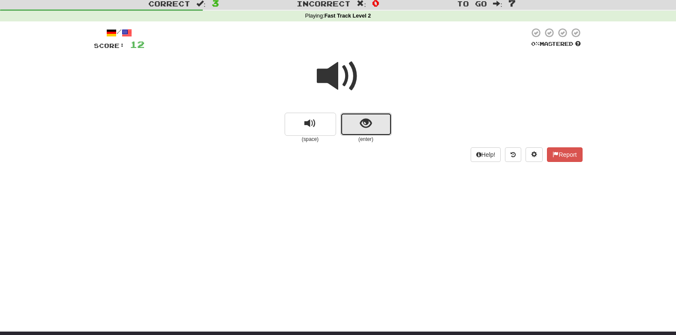
click at [353, 121] on button "show sentence" at bounding box center [365, 124] width 51 height 23
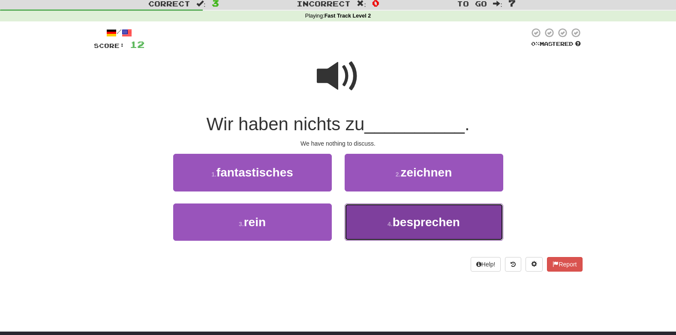
click at [425, 219] on span "besprechen" at bounding box center [425, 222] width 67 height 13
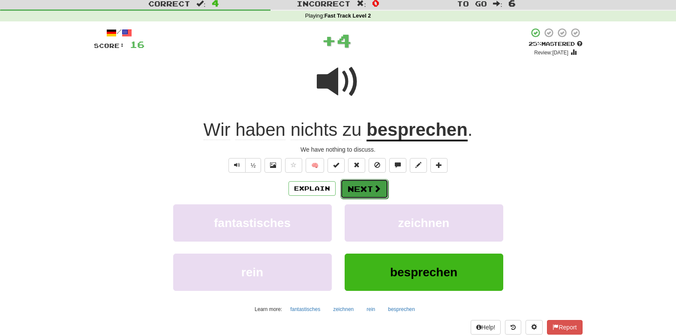
click at [375, 194] on button "Next" at bounding box center [364, 189] width 48 height 20
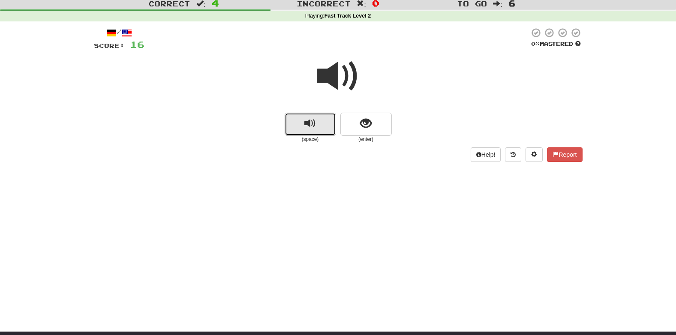
click at [311, 126] on span "replay audio" at bounding box center [310, 124] width 12 height 12
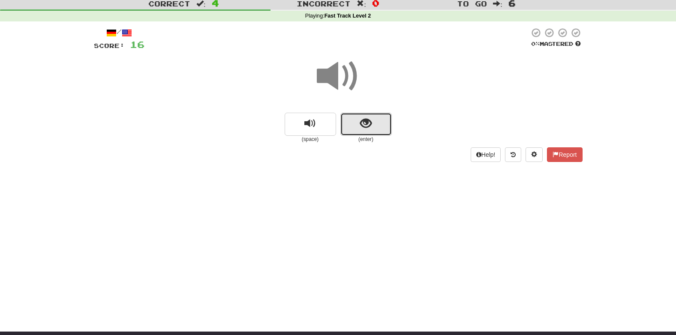
click at [363, 126] on span "show sentence" at bounding box center [366, 124] width 12 height 12
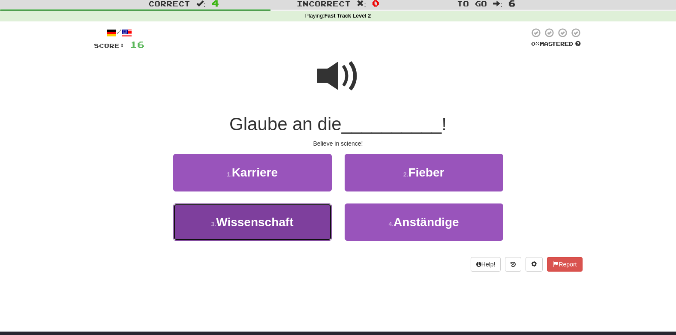
click at [217, 220] on span "Wissenschaft" at bounding box center [254, 222] width 77 height 13
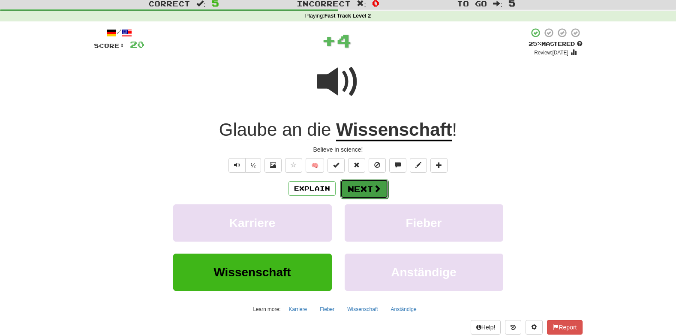
click at [355, 190] on button "Next" at bounding box center [364, 189] width 48 height 20
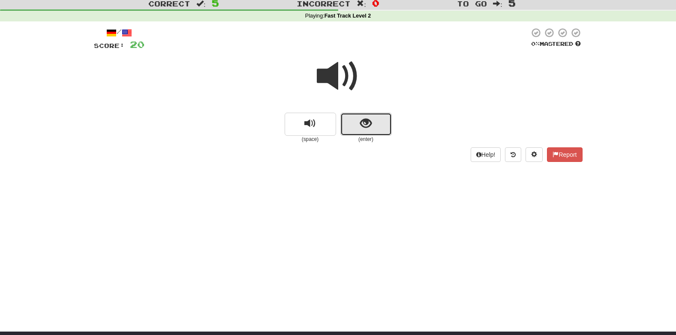
click at [362, 115] on button "show sentence" at bounding box center [365, 124] width 51 height 23
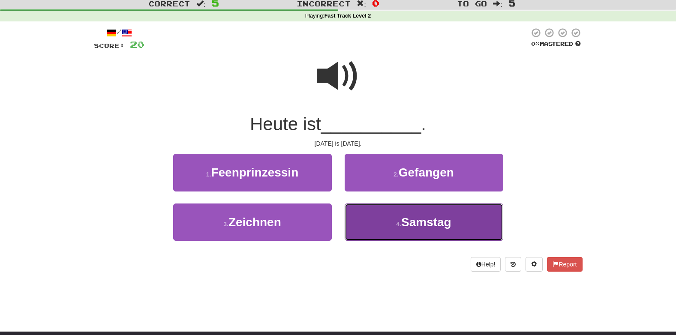
click at [404, 216] on span "Samstag" at bounding box center [426, 222] width 50 height 13
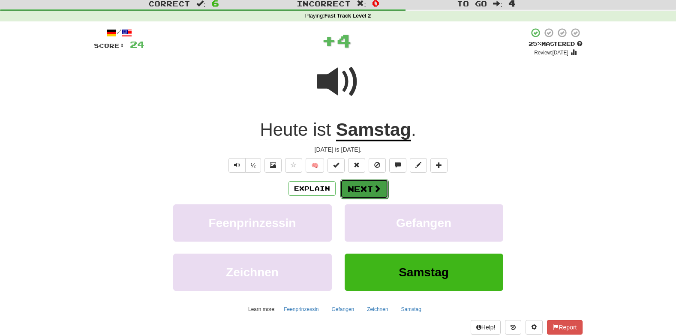
click at [369, 187] on button "Next" at bounding box center [364, 189] width 48 height 20
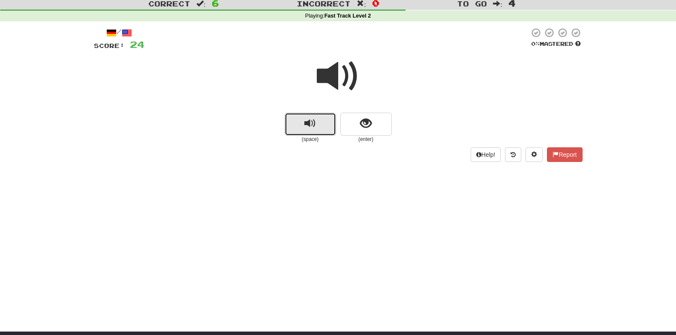
click at [305, 133] on button "replay audio" at bounding box center [310, 124] width 51 height 23
click at [364, 126] on span "show sentence" at bounding box center [366, 124] width 12 height 12
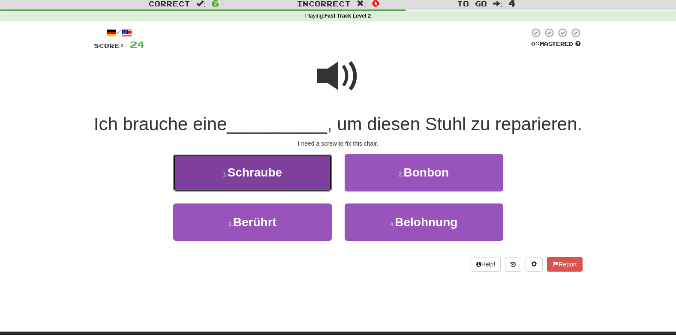
click at [259, 179] on span "Schraube" at bounding box center [255, 172] width 55 height 13
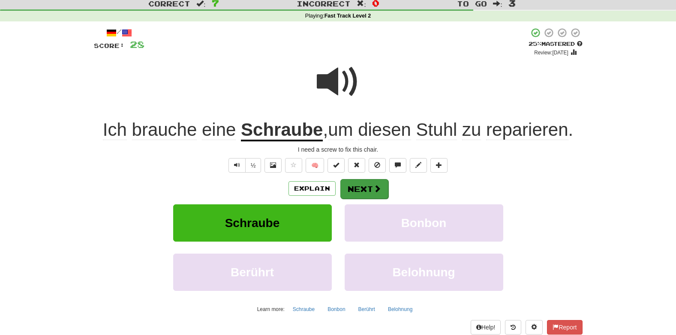
drag, startPoint x: 259, startPoint y: 197, endPoint x: 371, endPoint y: 186, distance: 112.4
click at [371, 186] on div "Explain Next" at bounding box center [338, 189] width 488 height 20
click at [371, 186] on button "Next" at bounding box center [364, 189] width 48 height 20
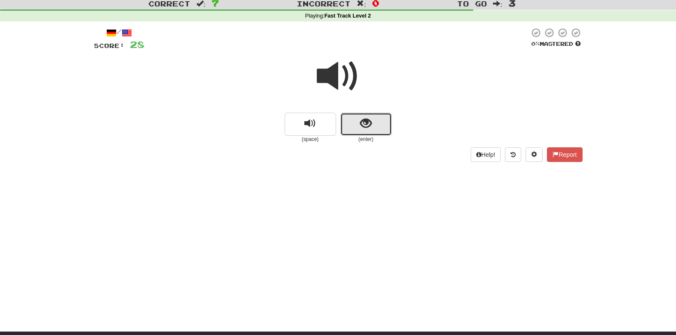
click at [370, 127] on span "show sentence" at bounding box center [366, 124] width 12 height 12
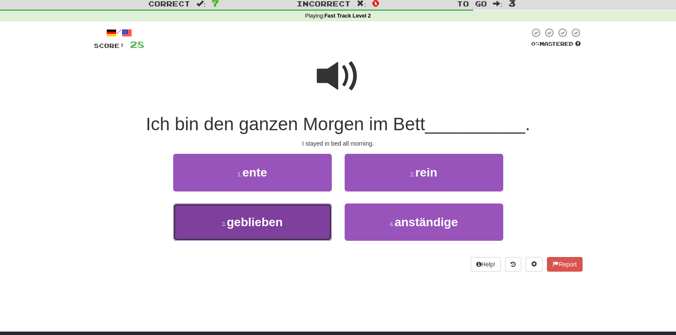
click at [285, 222] on button "3 . geblieben" at bounding box center [252, 222] width 159 height 37
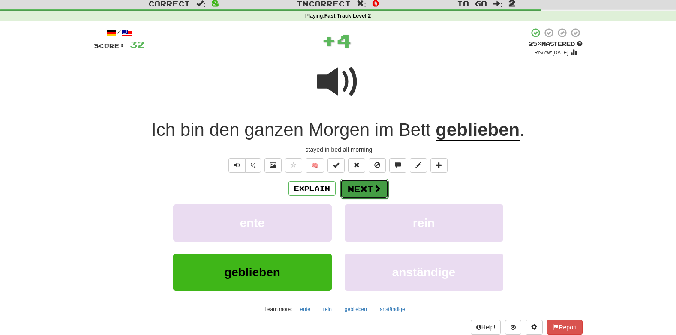
click at [354, 189] on button "Next" at bounding box center [364, 189] width 48 height 20
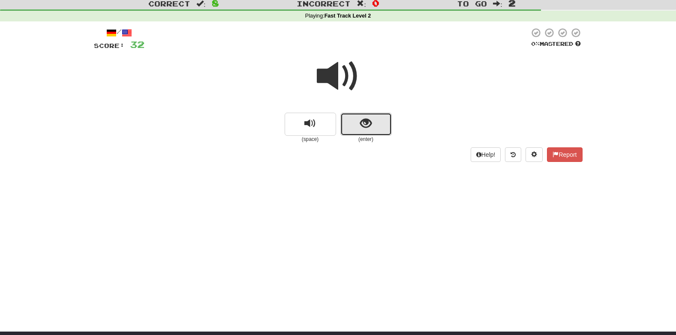
click at [372, 119] on button "show sentence" at bounding box center [365, 124] width 51 height 23
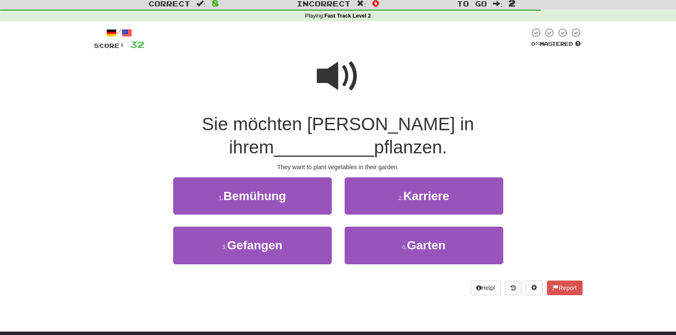
click at [329, 66] on span at bounding box center [338, 76] width 43 height 43
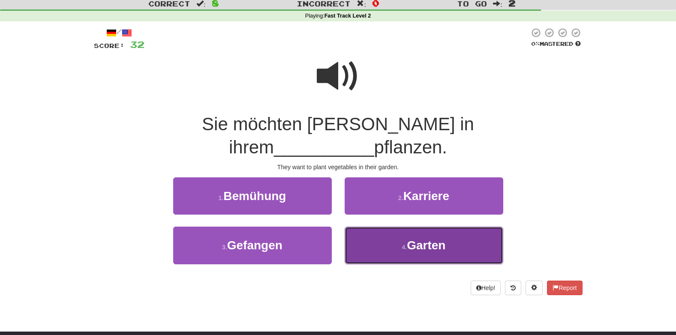
click at [391, 227] on button "4 . Garten" at bounding box center [424, 245] width 159 height 37
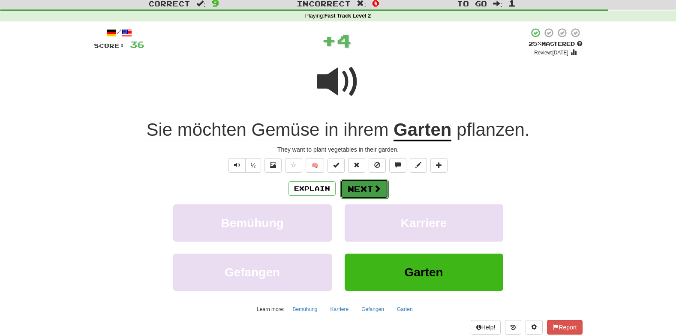
click at [376, 190] on span at bounding box center [377, 189] width 8 height 8
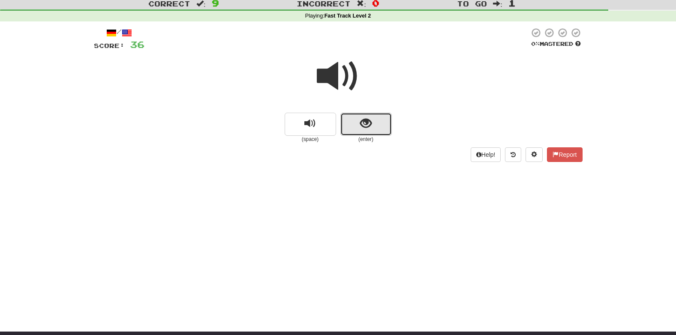
click at [372, 125] on button "show sentence" at bounding box center [365, 124] width 51 height 23
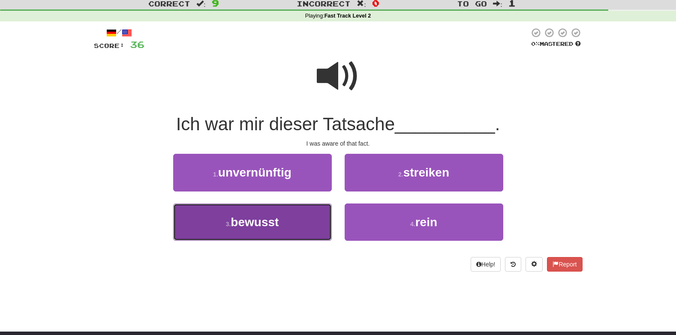
click at [284, 237] on button "3 . bewusst" at bounding box center [252, 222] width 159 height 37
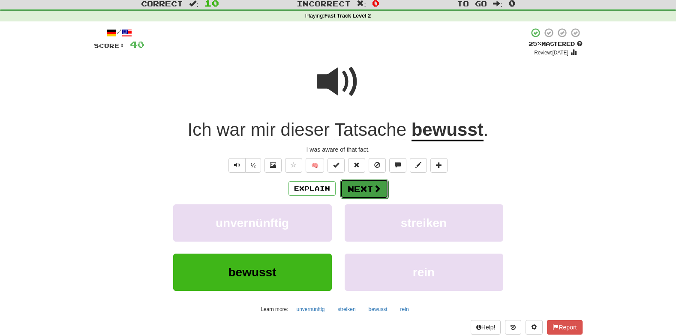
click at [358, 189] on button "Next" at bounding box center [364, 189] width 48 height 20
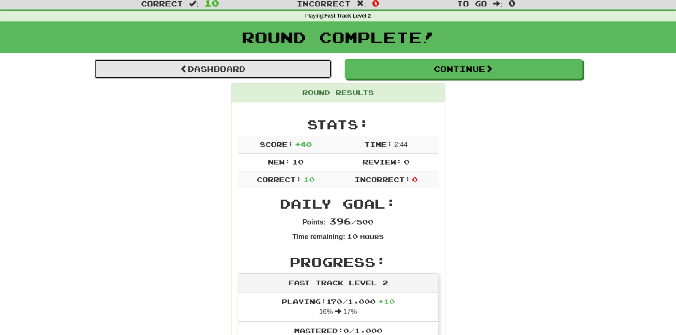
click at [216, 59] on link "Dashboard" at bounding box center [213, 69] width 238 height 20
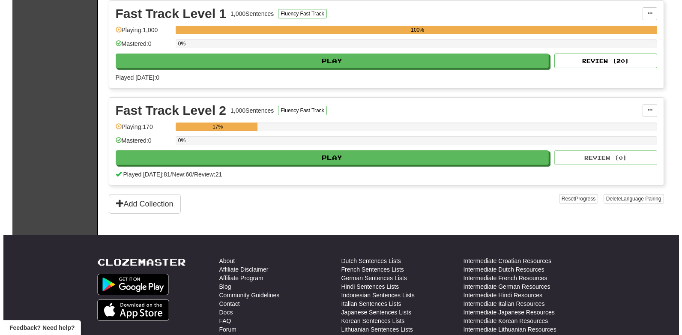
scroll to position [489, 0]
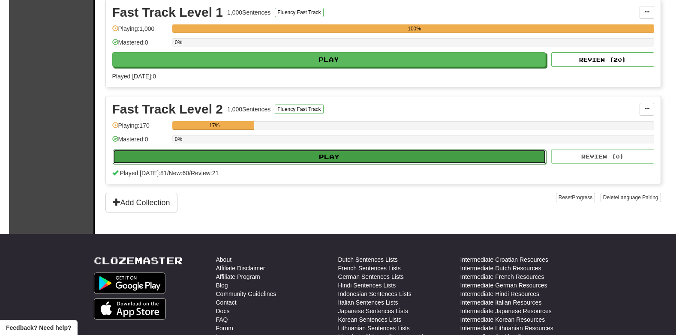
click at [401, 155] on button "Play" at bounding box center [330, 157] width 434 height 15
select select "**"
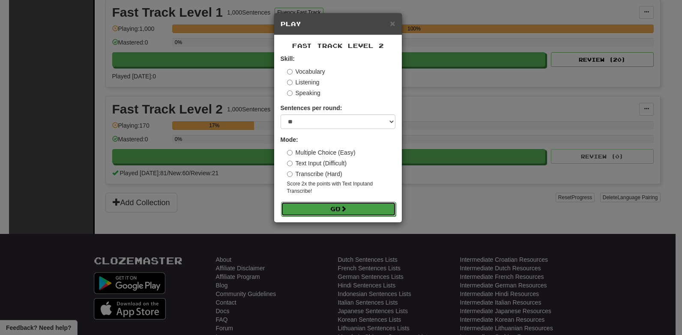
click at [345, 211] on span at bounding box center [344, 209] width 6 height 6
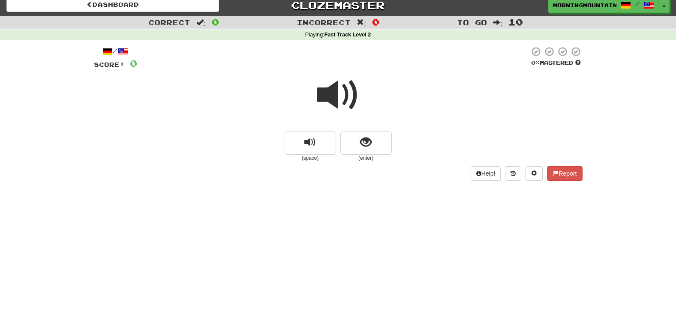
scroll to position [6, 0]
click at [355, 142] on button "show sentence" at bounding box center [365, 142] width 51 height 23
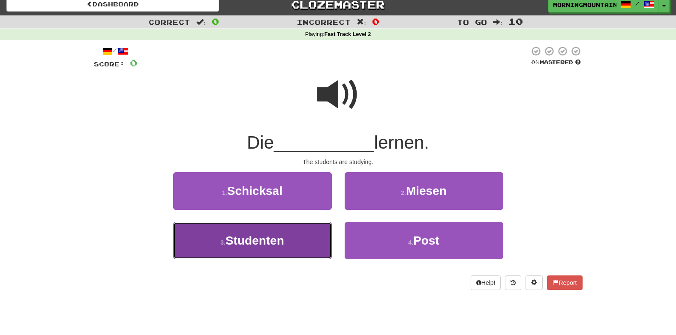
click at [285, 249] on button "3 . Studenten" at bounding box center [252, 240] width 159 height 37
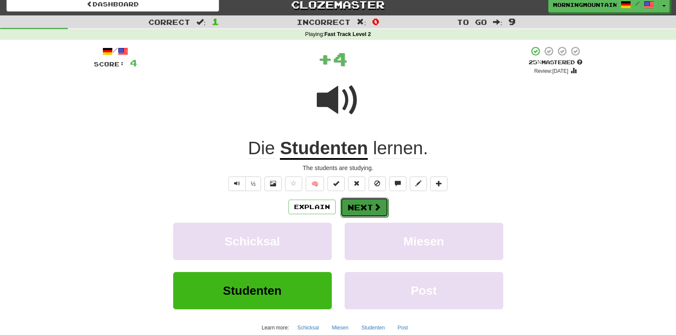
click at [363, 208] on button "Next" at bounding box center [364, 208] width 48 height 20
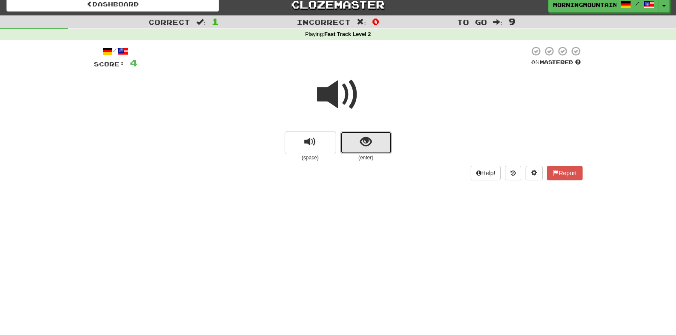
click at [364, 145] on span "show sentence" at bounding box center [366, 142] width 12 height 12
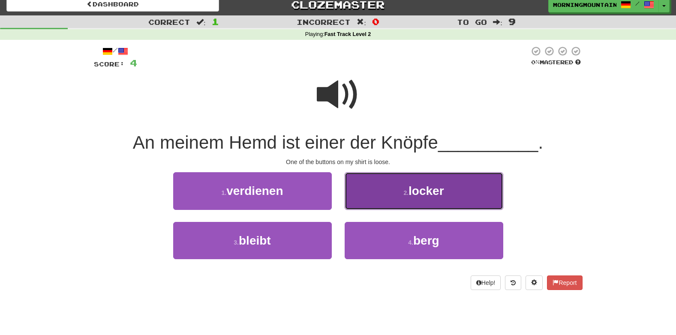
click at [405, 196] on small "2 ." at bounding box center [405, 192] width 5 height 7
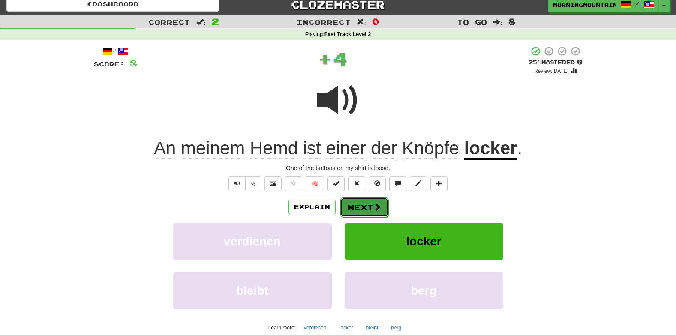
click at [365, 213] on button "Next" at bounding box center [364, 208] width 48 height 20
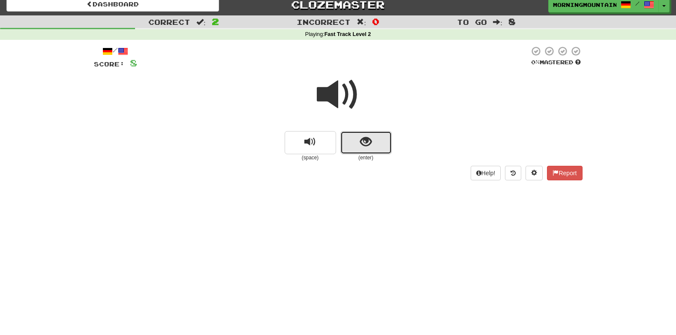
click at [368, 141] on span "show sentence" at bounding box center [366, 142] width 12 height 12
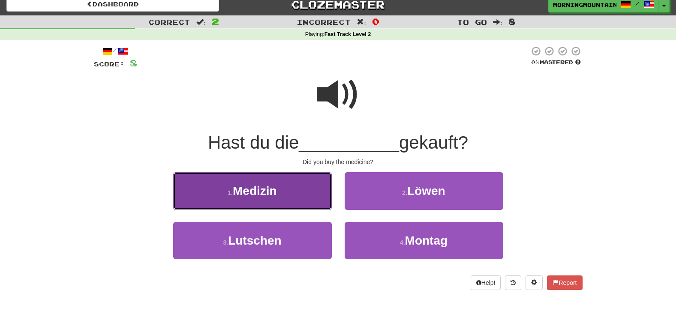
click at [294, 191] on button "1 . Medizin" at bounding box center [252, 190] width 159 height 37
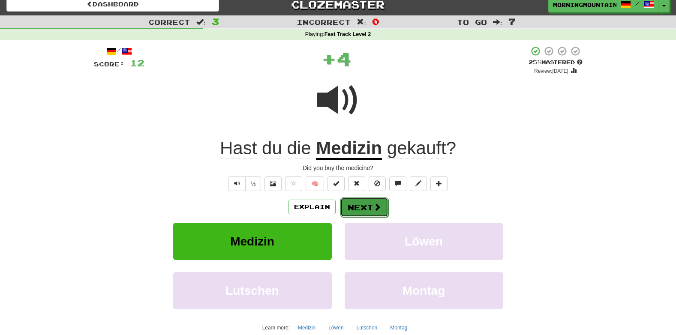
click at [365, 207] on button "Next" at bounding box center [364, 208] width 48 height 20
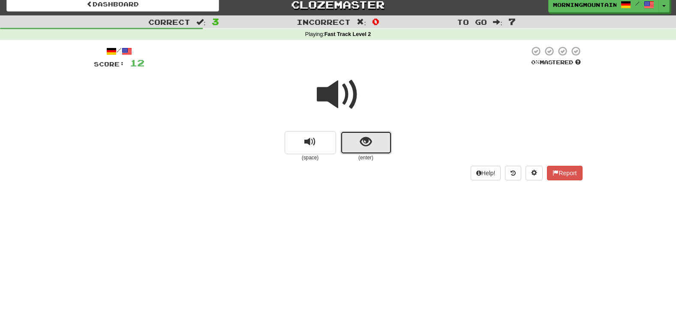
click at [375, 136] on button "show sentence" at bounding box center [365, 142] width 51 height 23
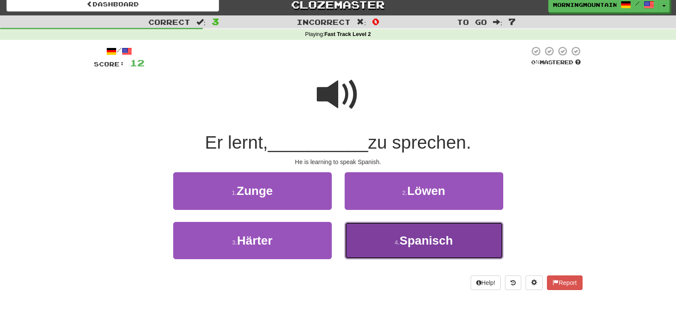
click at [395, 246] on button "4 . Spanisch" at bounding box center [424, 240] width 159 height 37
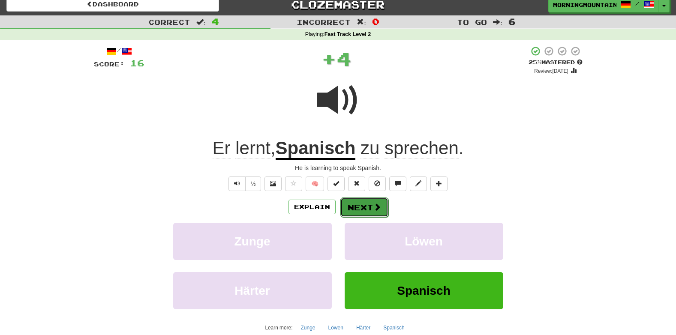
click at [369, 204] on button "Next" at bounding box center [364, 208] width 48 height 20
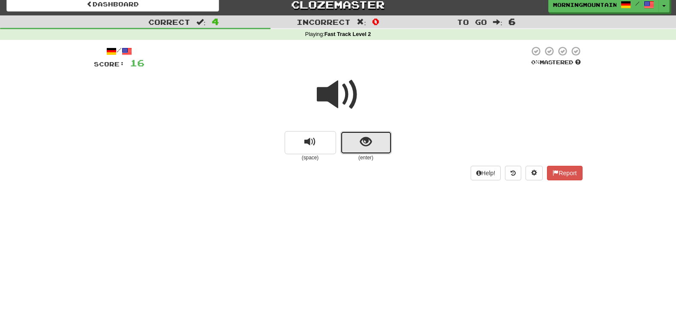
click at [357, 146] on button "show sentence" at bounding box center [365, 142] width 51 height 23
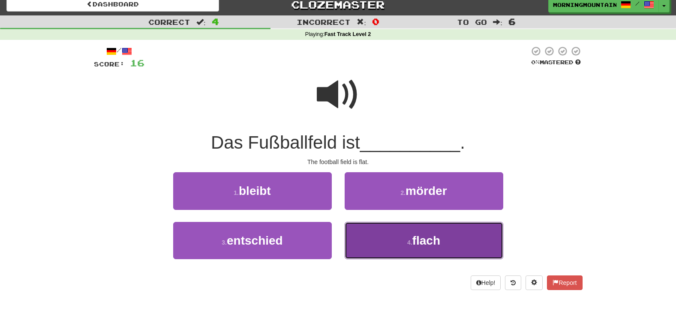
click at [389, 244] on button "4 . flach" at bounding box center [424, 240] width 159 height 37
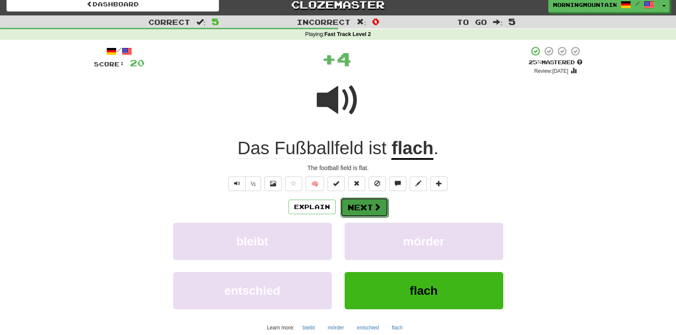
click at [366, 211] on button "Next" at bounding box center [364, 208] width 48 height 20
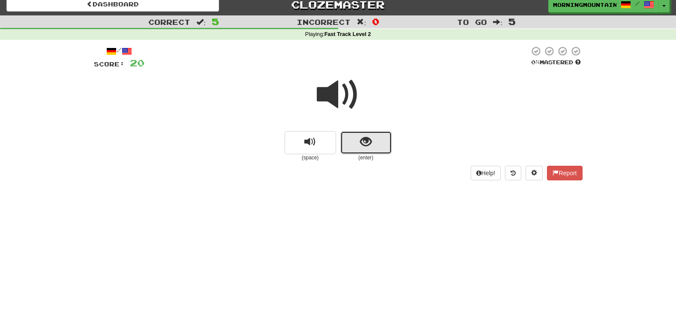
click at [372, 147] on button "show sentence" at bounding box center [365, 142] width 51 height 23
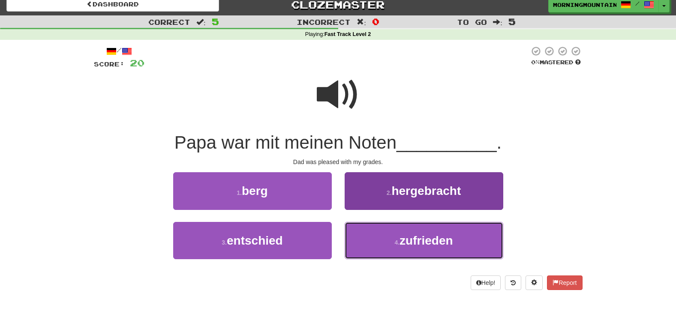
drag, startPoint x: 387, startPoint y: 248, endPoint x: 372, endPoint y: 235, distance: 19.5
click at [372, 235] on button "4 . zufrieden" at bounding box center [424, 240] width 159 height 37
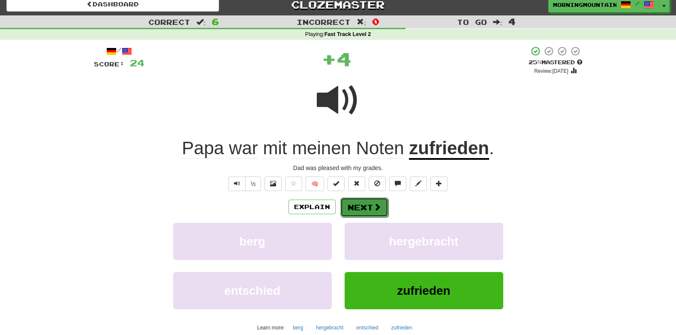
click at [373, 201] on button "Next" at bounding box center [364, 208] width 48 height 20
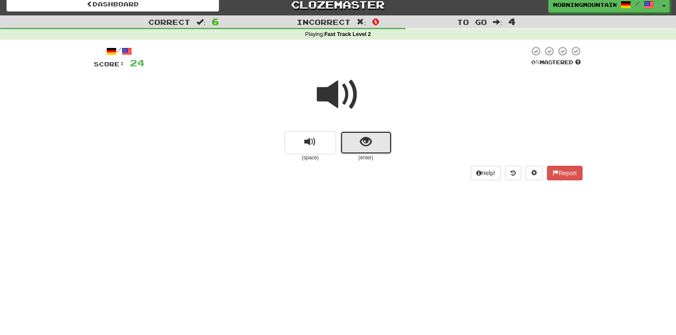
click at [361, 134] on button "show sentence" at bounding box center [365, 142] width 51 height 23
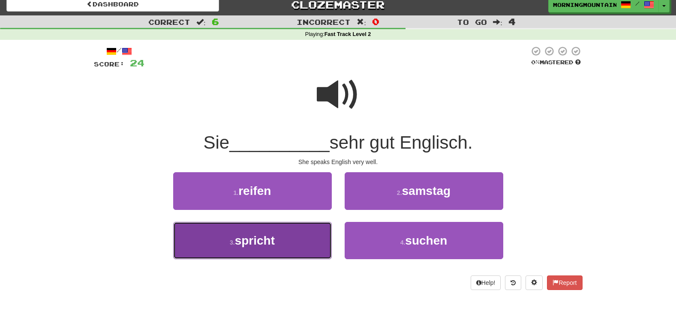
click at [307, 237] on button "3 . spricht" at bounding box center [252, 240] width 159 height 37
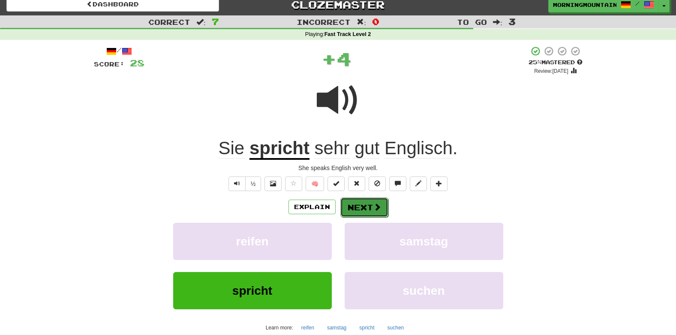
click at [362, 210] on button "Next" at bounding box center [364, 208] width 48 height 20
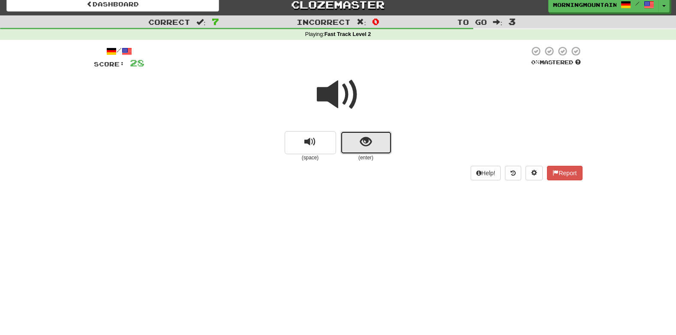
click at [353, 139] on button "show sentence" at bounding box center [365, 142] width 51 height 23
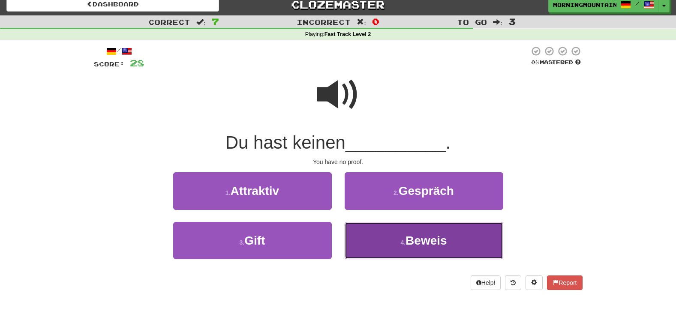
click at [417, 238] on span "Beweis" at bounding box center [426, 240] width 42 height 13
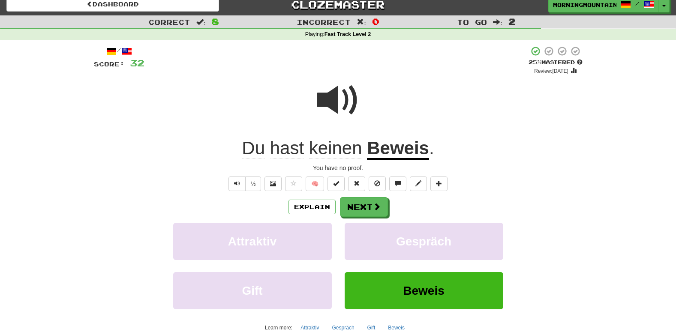
click at [372, 219] on div "Explain Next Attraktiv Gespräch Gift Beweis Learn more: Attraktiv Gespräch Gift…" at bounding box center [338, 266] width 488 height 138
click at [354, 206] on button "Next" at bounding box center [364, 208] width 48 height 20
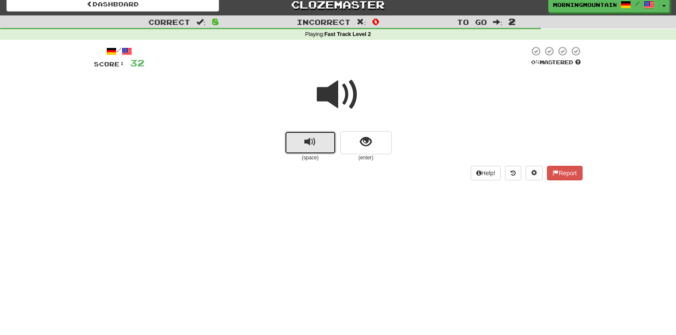
click at [310, 145] on span "replay audio" at bounding box center [310, 142] width 12 height 12
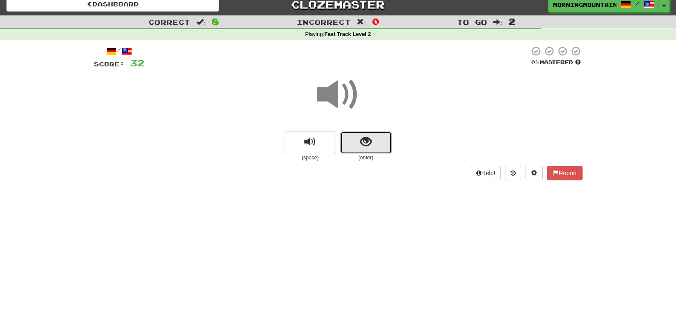
click at [361, 142] on span "show sentence" at bounding box center [366, 142] width 12 height 12
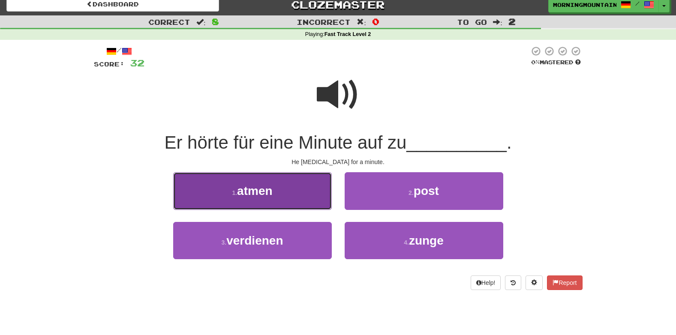
click at [243, 195] on span "atmen" at bounding box center [254, 190] width 35 height 13
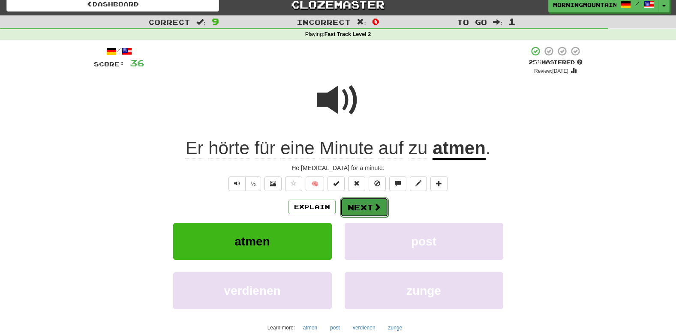
click at [357, 207] on button "Next" at bounding box center [364, 208] width 48 height 20
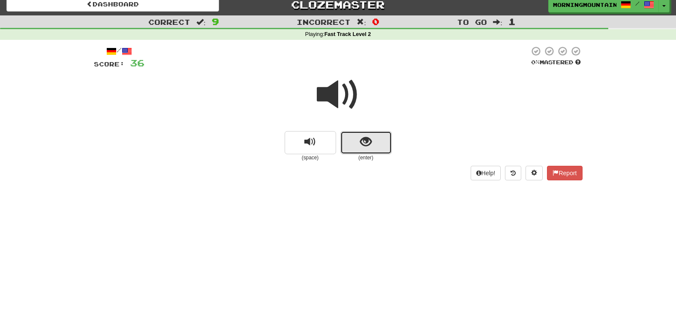
click at [375, 140] on button "show sentence" at bounding box center [365, 142] width 51 height 23
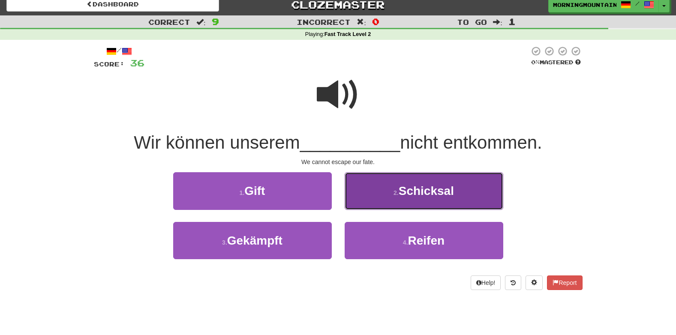
click at [424, 198] on span "Schicksal" at bounding box center [425, 190] width 55 height 13
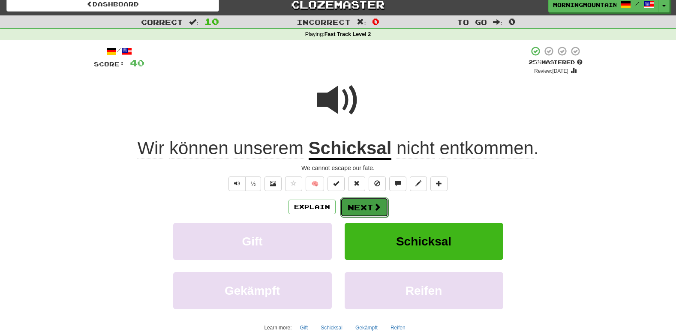
click at [386, 202] on button "Next" at bounding box center [364, 208] width 48 height 20
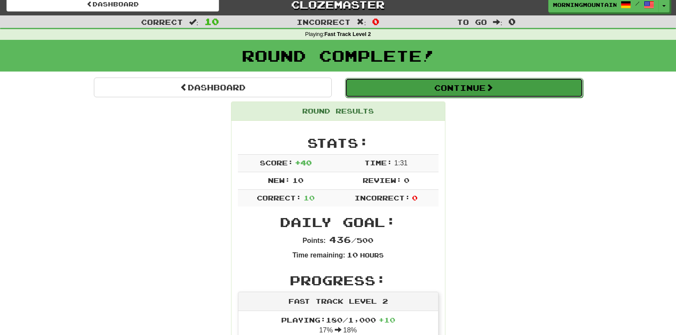
click at [488, 93] on button "Continue" at bounding box center [464, 88] width 238 height 20
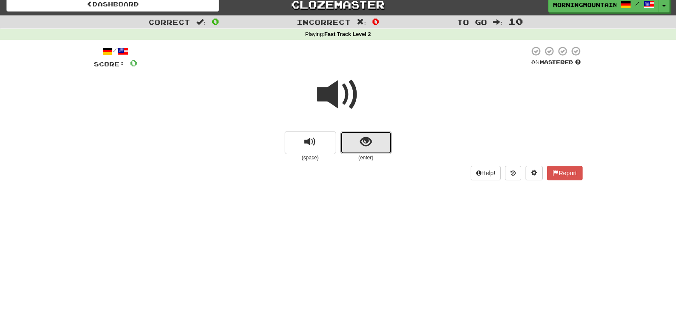
click at [347, 147] on button "show sentence" at bounding box center [365, 142] width 51 height 23
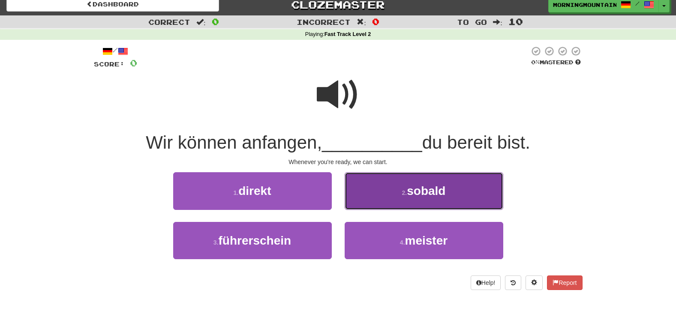
click at [384, 191] on button "2 . sobald" at bounding box center [424, 190] width 159 height 37
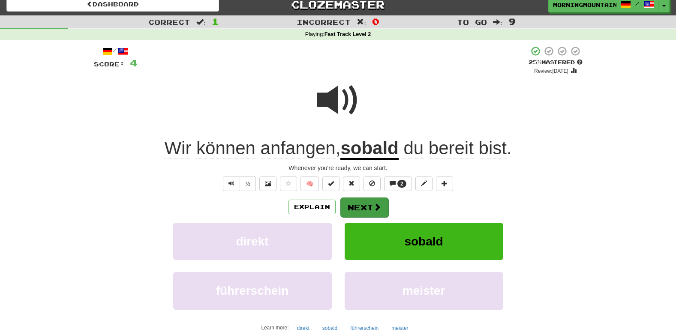
click at [365, 197] on div "Explain Next" at bounding box center [338, 207] width 488 height 20
click at [445, 183] on span at bounding box center [444, 183] width 6 height 6
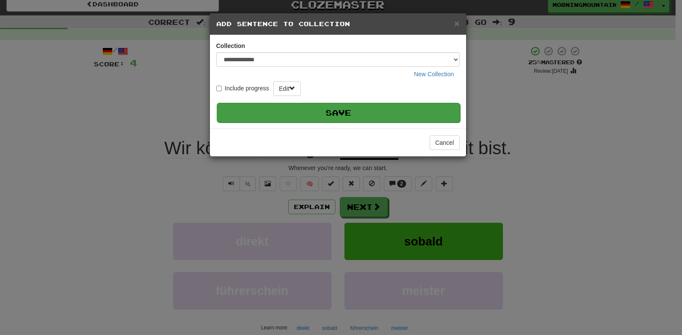
click at [354, 114] on button "Save" at bounding box center [338, 113] width 243 height 20
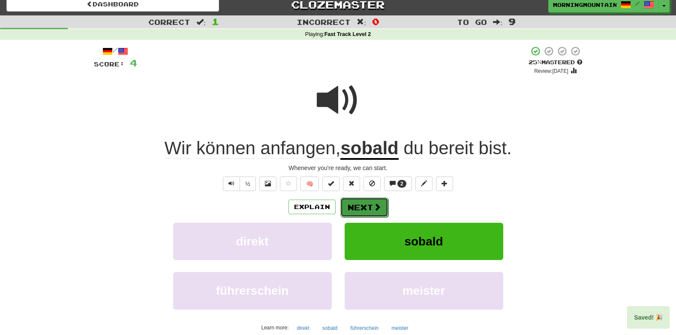
click at [368, 201] on button "Next" at bounding box center [364, 208] width 48 height 20
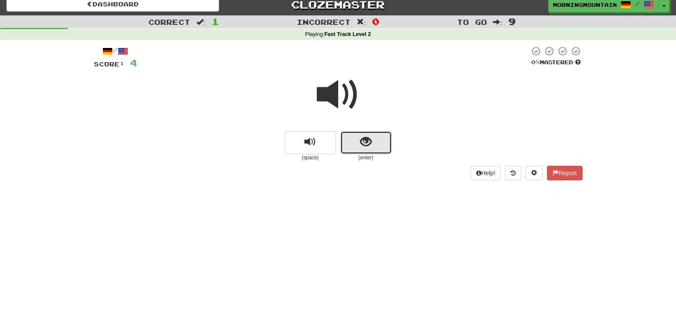
click at [366, 144] on span "show sentence" at bounding box center [366, 142] width 12 height 12
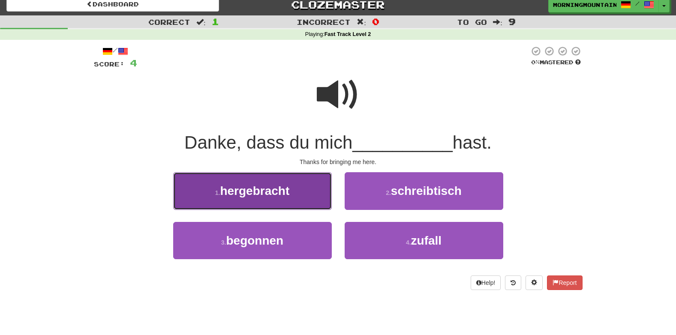
click at [274, 204] on button "1 . hergebracht" at bounding box center [252, 190] width 159 height 37
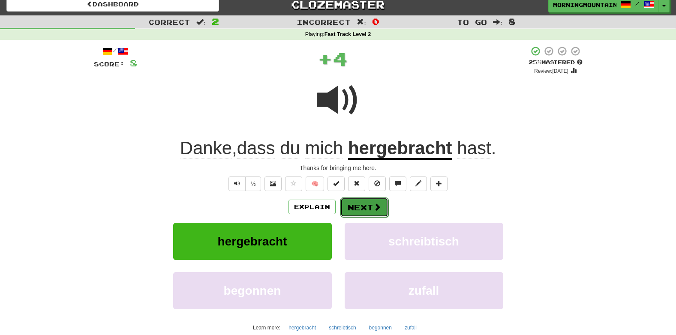
click at [365, 209] on button "Next" at bounding box center [364, 208] width 48 height 20
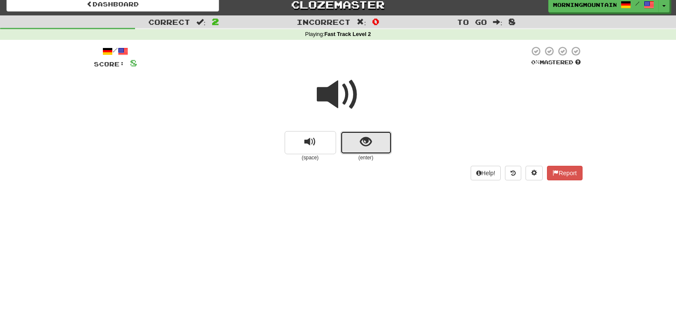
click at [368, 137] on span "show sentence" at bounding box center [366, 142] width 12 height 12
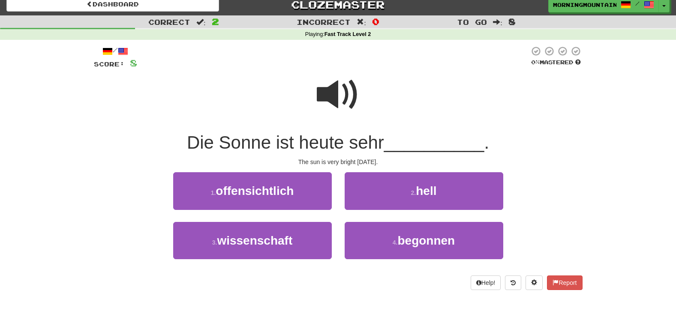
click at [400, 211] on div "2 . hell" at bounding box center [423, 196] width 171 height 49
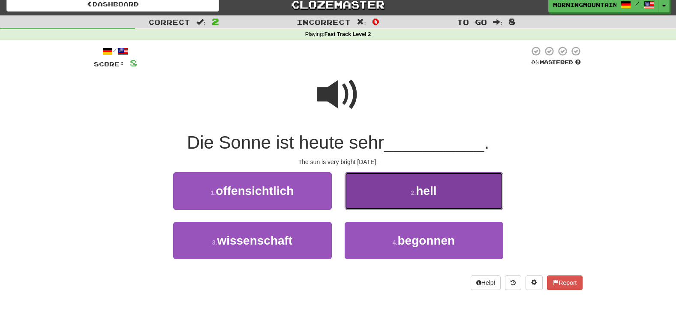
click at [385, 188] on button "2 . hell" at bounding box center [424, 190] width 159 height 37
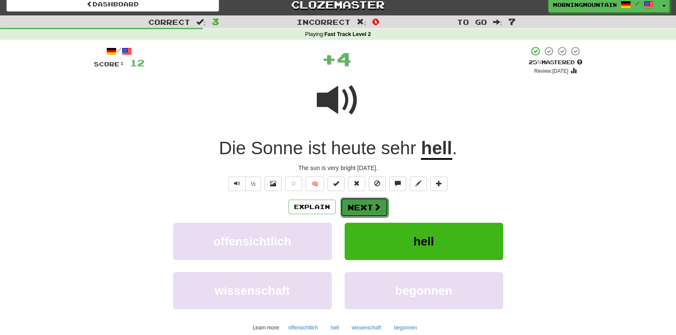
click at [366, 211] on button "Next" at bounding box center [364, 208] width 48 height 20
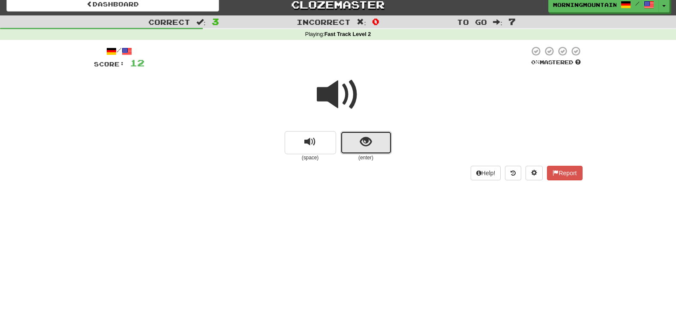
click at [358, 142] on button "show sentence" at bounding box center [365, 142] width 51 height 23
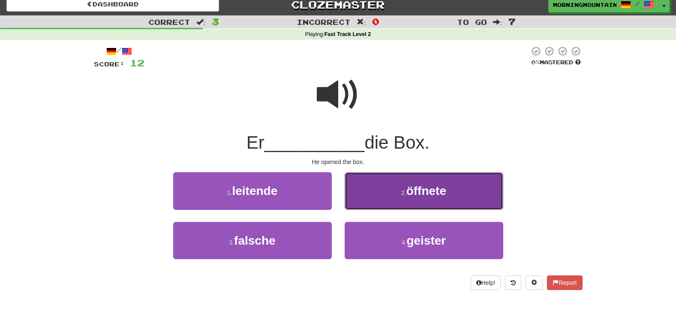
click at [412, 194] on span "öffnete" at bounding box center [426, 190] width 40 height 13
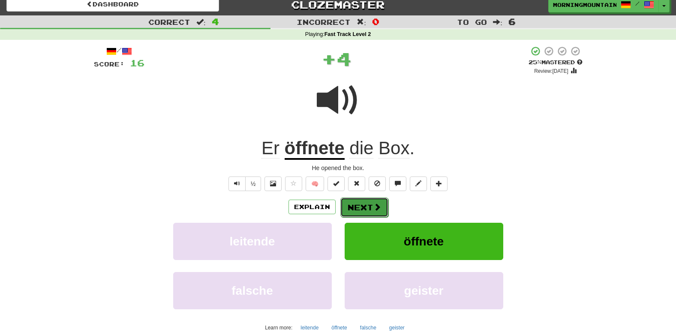
click at [375, 198] on button "Next" at bounding box center [364, 208] width 48 height 20
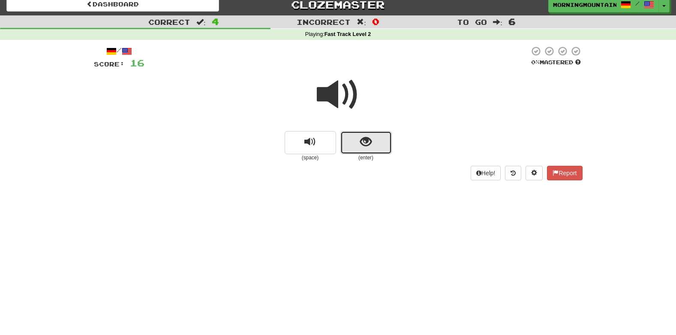
click at [370, 148] on span "show sentence" at bounding box center [366, 142] width 12 height 12
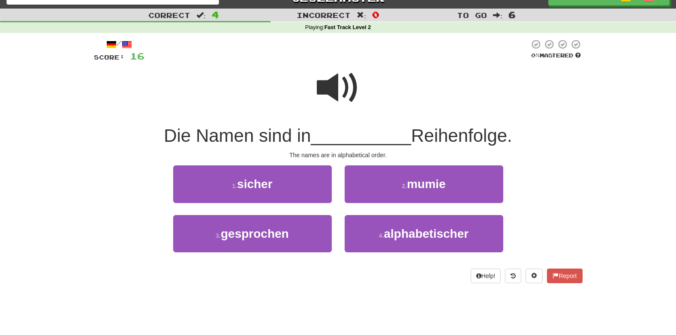
scroll to position [14, 0]
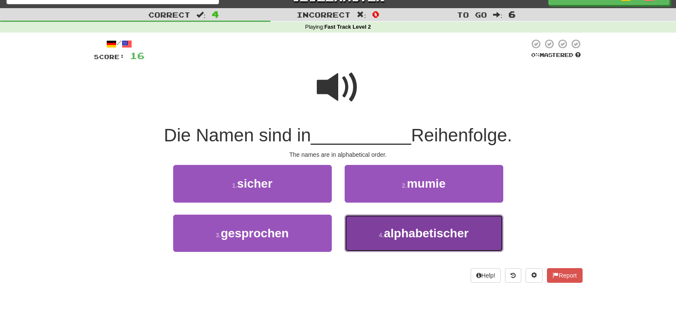
click at [408, 243] on button "4 . alphabetischer" at bounding box center [424, 233] width 159 height 37
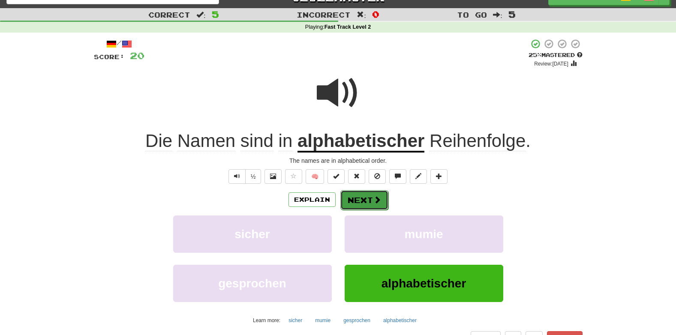
click at [354, 201] on button "Next" at bounding box center [364, 200] width 48 height 20
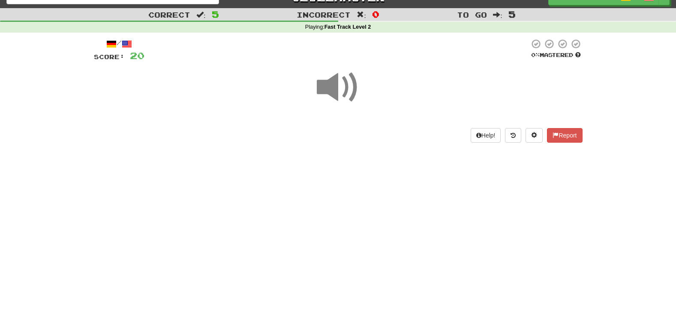
drag, startPoint x: 354, startPoint y: 201, endPoint x: 399, endPoint y: 202, distance: 45.4
click at [399, 202] on div "Dashboard Clozemaster MorningMountain8736 / Toggle Dropdown Dashboard Leaderboa…" at bounding box center [338, 153] width 676 height 335
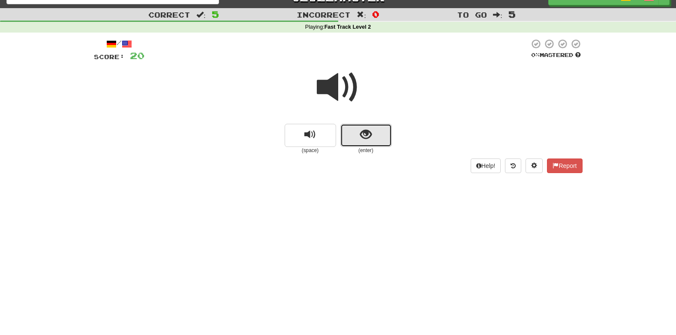
click at [354, 139] on button "show sentence" at bounding box center [365, 135] width 51 height 23
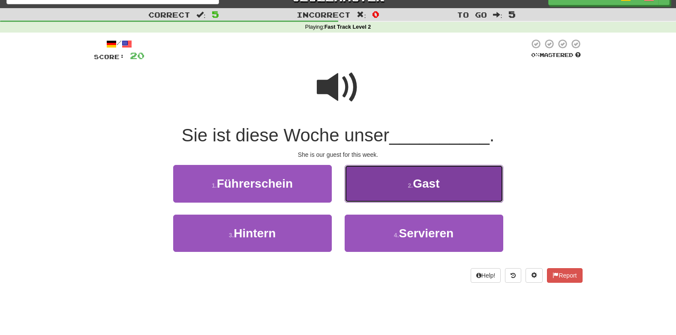
click at [380, 186] on button "2 . Gast" at bounding box center [424, 183] width 159 height 37
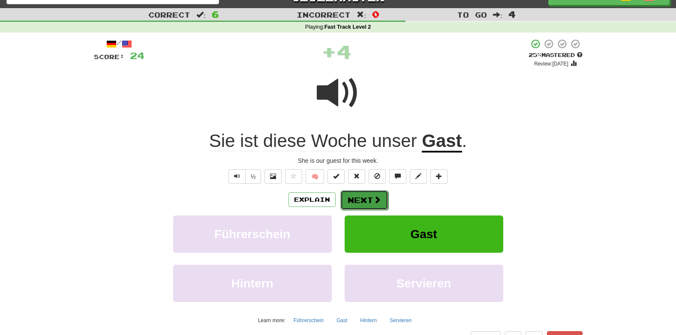
click at [373, 192] on button "Next" at bounding box center [364, 200] width 48 height 20
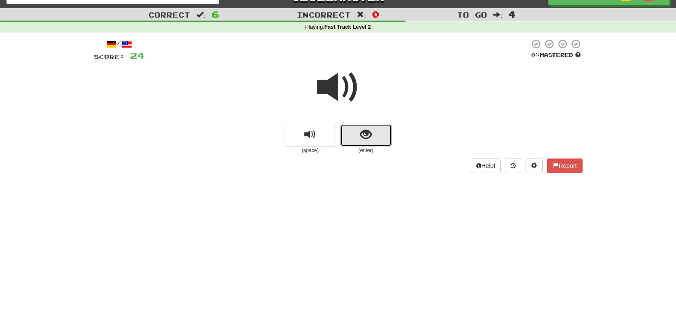
click at [364, 138] on span "show sentence" at bounding box center [366, 135] width 12 height 12
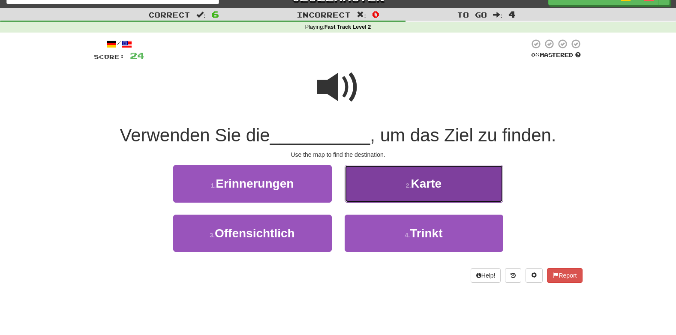
click at [393, 187] on button "2 . Karte" at bounding box center [424, 183] width 159 height 37
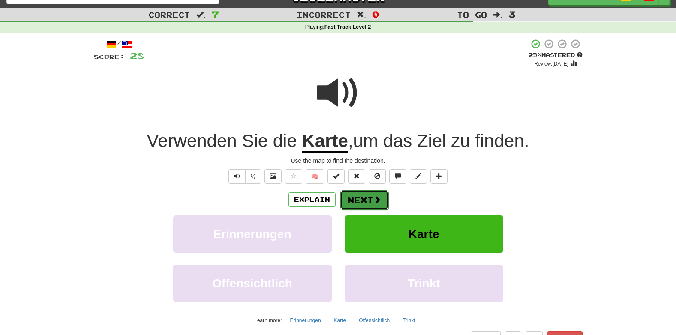
click at [359, 201] on button "Next" at bounding box center [364, 200] width 48 height 20
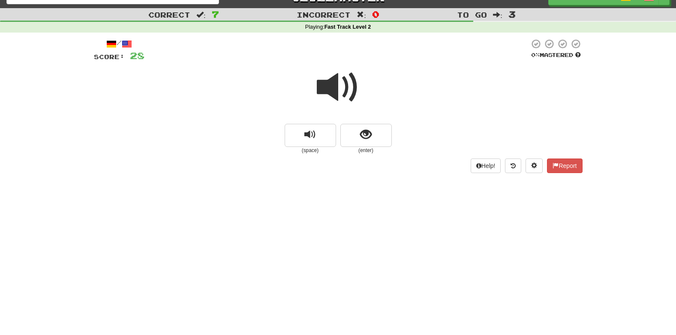
click at [312, 153] on small "(space)" at bounding box center [310, 150] width 51 height 7
click at [315, 143] on button "replay audio" at bounding box center [310, 135] width 51 height 23
click at [351, 133] on button "show sentence" at bounding box center [365, 135] width 51 height 23
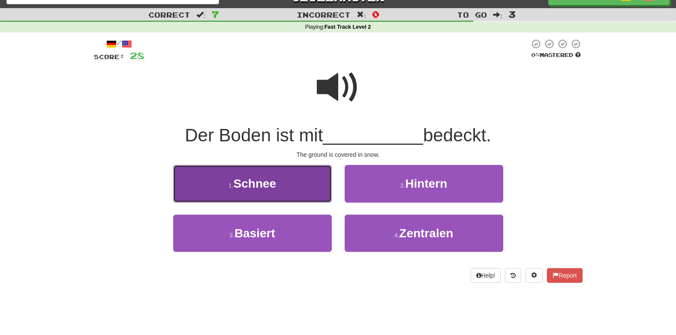
click at [267, 186] on span "Schnee" at bounding box center [255, 183] width 43 height 13
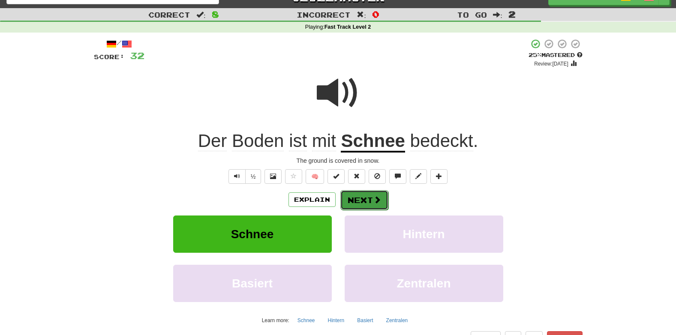
click at [357, 199] on button "Next" at bounding box center [364, 200] width 48 height 20
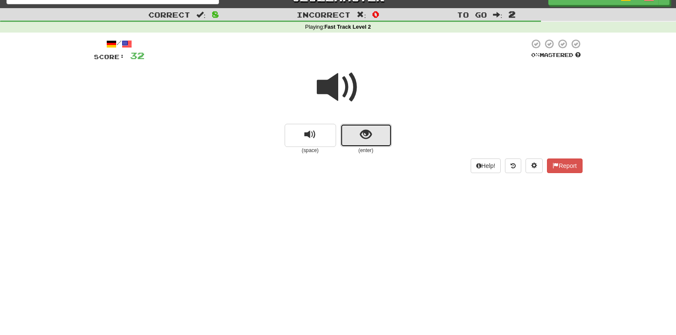
click at [364, 135] on span "show sentence" at bounding box center [366, 135] width 12 height 12
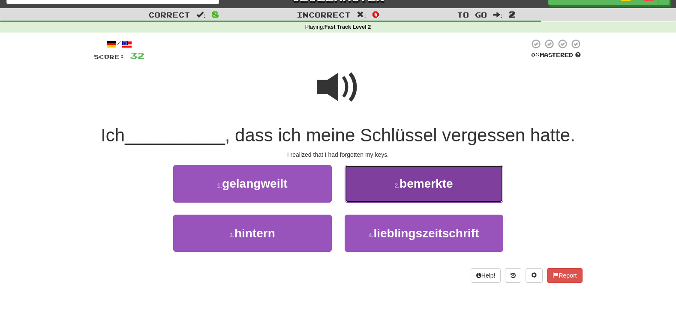
click at [434, 189] on span "bemerkte" at bounding box center [426, 183] width 54 height 13
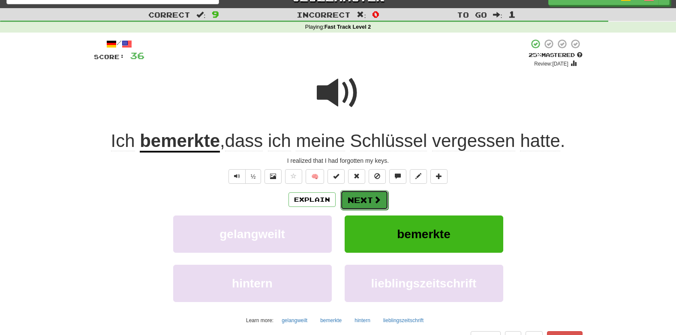
click at [364, 204] on button "Next" at bounding box center [364, 200] width 48 height 20
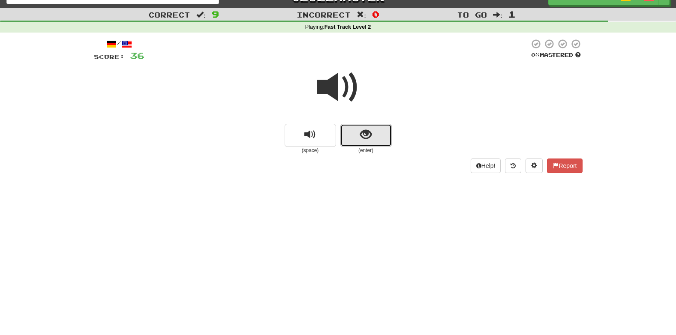
click at [371, 140] on span "show sentence" at bounding box center [366, 135] width 12 height 12
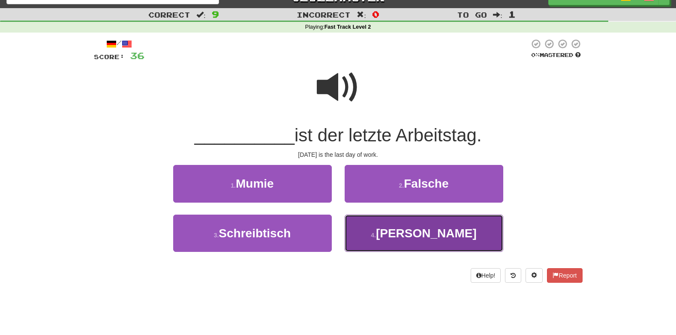
drag, startPoint x: 407, startPoint y: 243, endPoint x: 400, endPoint y: 231, distance: 13.6
click at [400, 231] on button "4 . Freitag" at bounding box center [424, 233] width 159 height 37
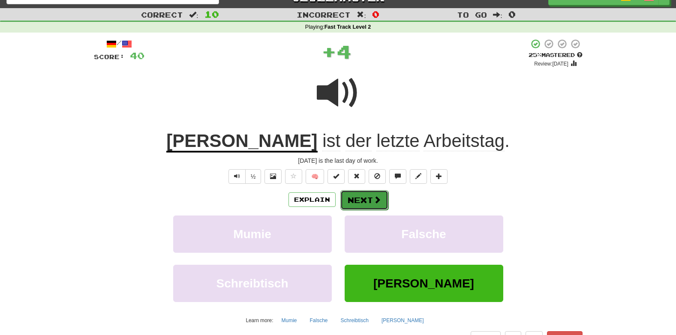
click at [371, 195] on button "Next" at bounding box center [364, 200] width 48 height 20
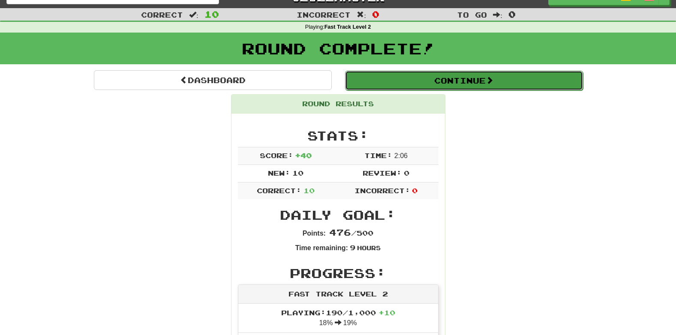
click at [459, 75] on button "Continue" at bounding box center [464, 81] width 238 height 20
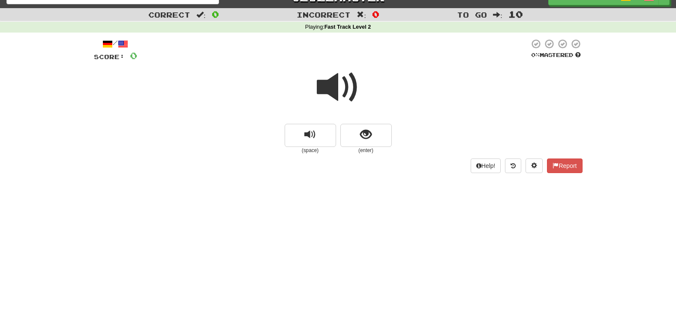
click at [339, 89] on span at bounding box center [338, 87] width 43 height 43
click at [369, 138] on span "show sentence" at bounding box center [366, 135] width 12 height 12
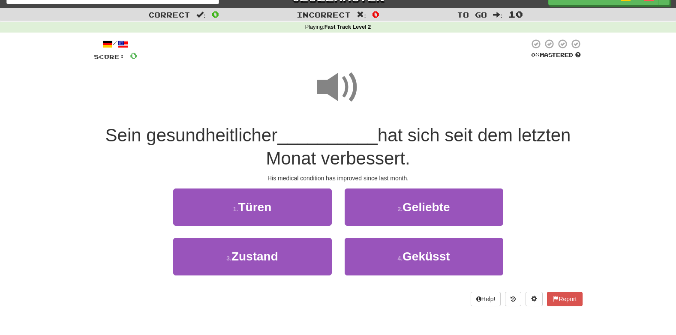
click at [331, 85] on span at bounding box center [338, 87] width 43 height 43
click at [329, 103] on span at bounding box center [338, 87] width 43 height 43
click at [338, 85] on span at bounding box center [338, 87] width 43 height 43
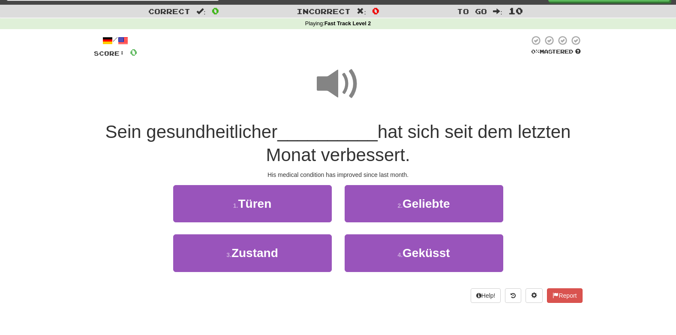
scroll to position [18, 0]
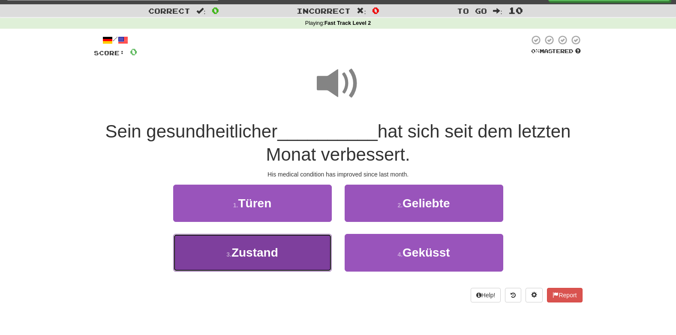
click at [277, 259] on span "Zustand" at bounding box center [254, 252] width 47 height 13
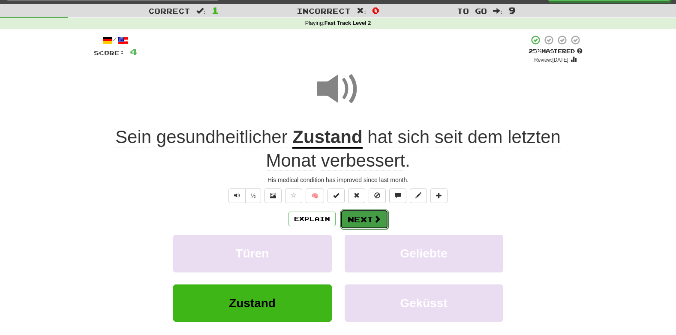
click at [367, 221] on button "Next" at bounding box center [364, 220] width 48 height 20
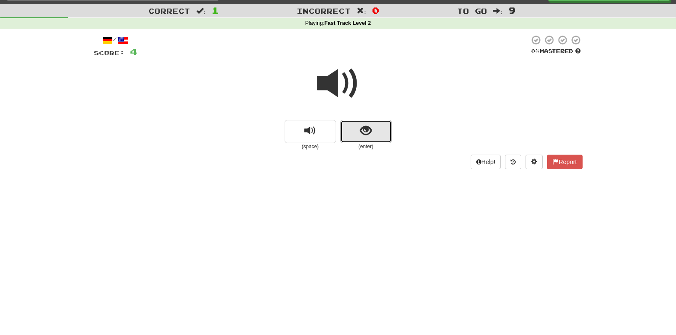
click at [370, 133] on span "show sentence" at bounding box center [366, 131] width 12 height 12
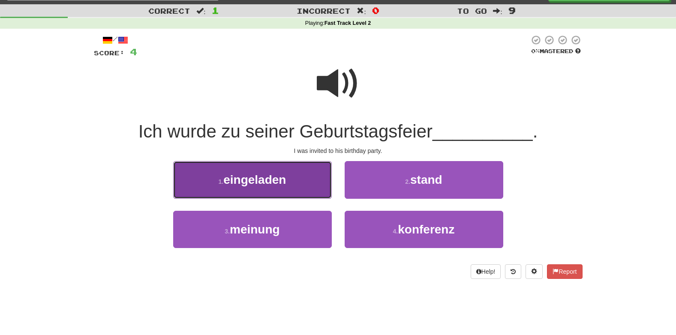
click at [267, 186] on span "eingeladen" at bounding box center [254, 179] width 63 height 13
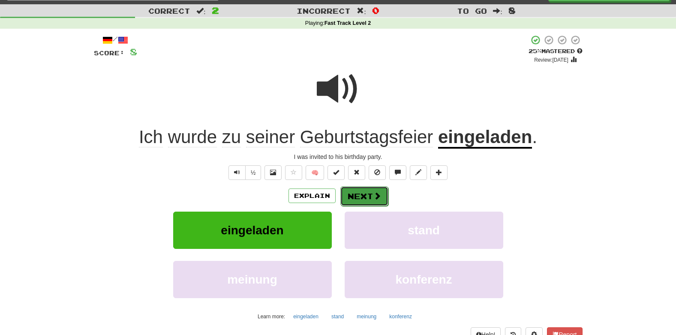
click at [354, 195] on button "Next" at bounding box center [364, 196] width 48 height 20
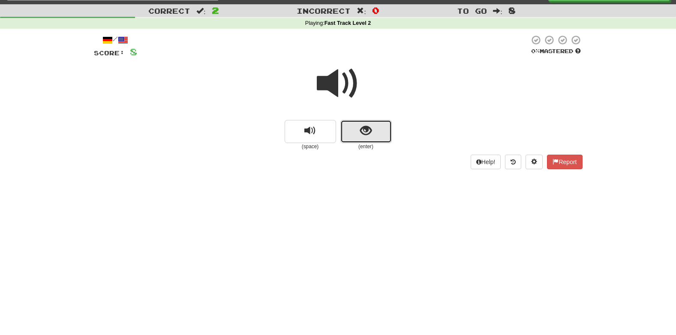
click at [370, 132] on span "show sentence" at bounding box center [366, 131] width 12 height 12
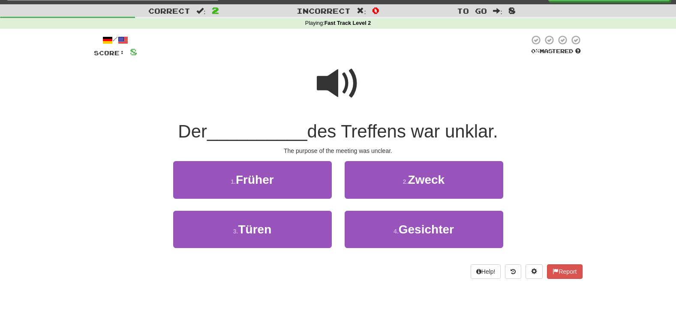
click at [338, 82] on span at bounding box center [338, 83] width 43 height 43
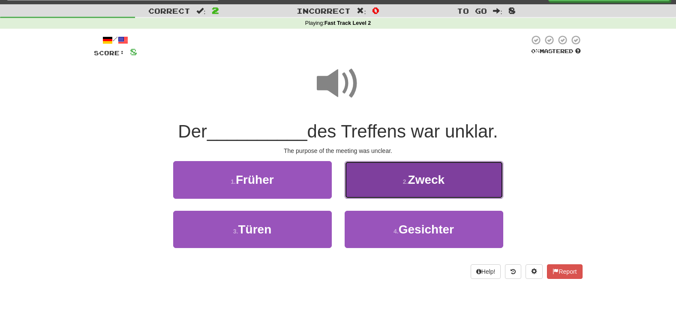
click at [383, 176] on button "2 . Zweck" at bounding box center [424, 179] width 159 height 37
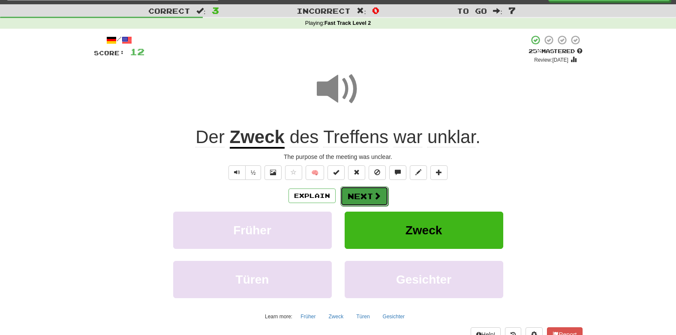
click at [356, 192] on button "Next" at bounding box center [364, 196] width 48 height 20
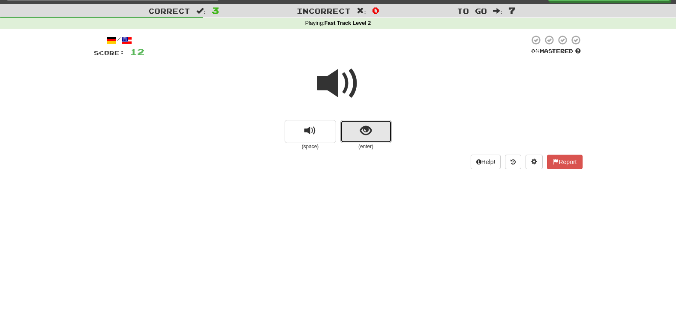
click at [384, 133] on button "show sentence" at bounding box center [365, 131] width 51 height 23
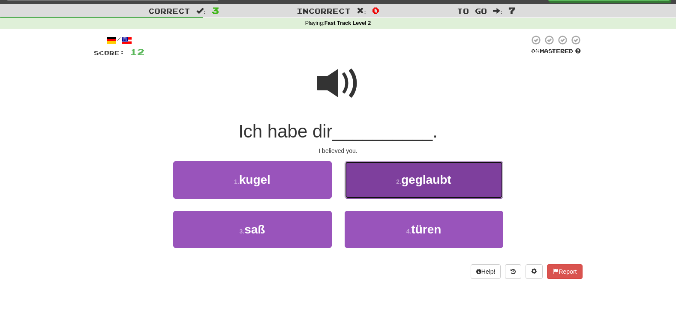
click at [406, 198] on button "2 . geglaubt" at bounding box center [424, 179] width 159 height 37
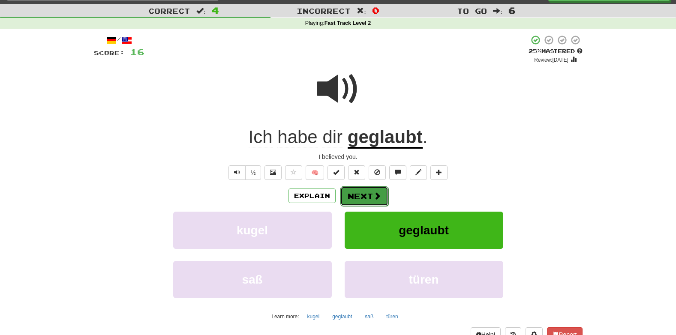
click at [367, 195] on button "Next" at bounding box center [364, 196] width 48 height 20
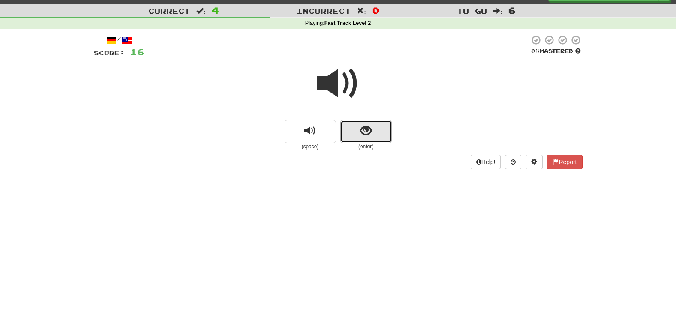
click at [374, 129] on button "show sentence" at bounding box center [365, 131] width 51 height 23
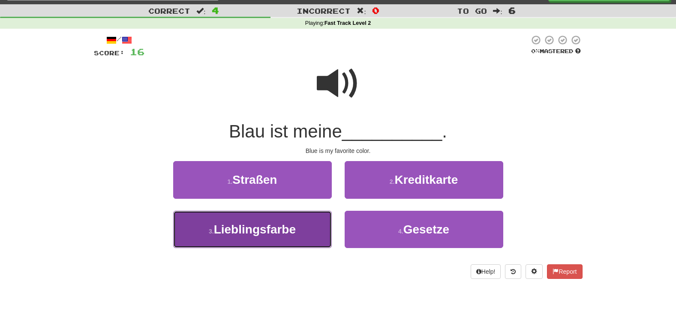
click at [257, 225] on span "Lieblingsfarbe" at bounding box center [255, 229] width 82 height 13
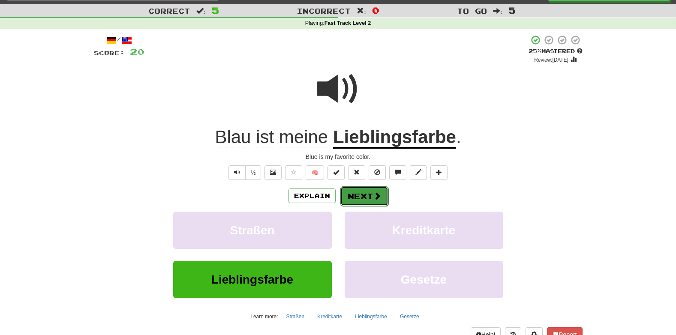
click at [368, 196] on button "Next" at bounding box center [364, 196] width 48 height 20
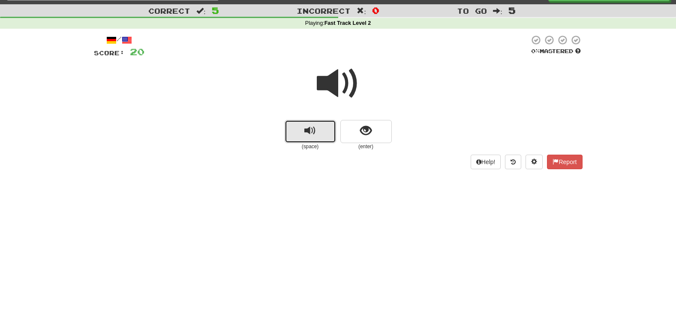
click at [320, 138] on button "replay audio" at bounding box center [310, 131] width 51 height 23
click at [386, 119] on div at bounding box center [338, 89] width 488 height 61
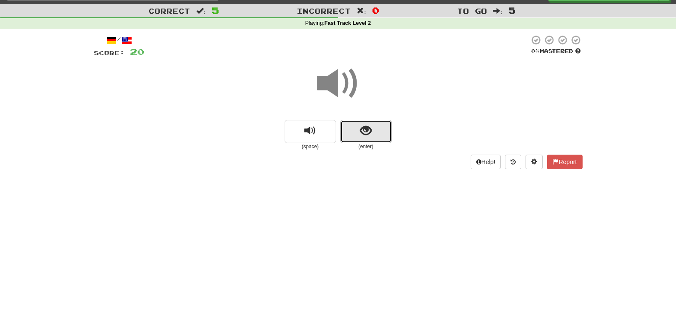
click at [370, 132] on span "show sentence" at bounding box center [366, 131] width 12 height 12
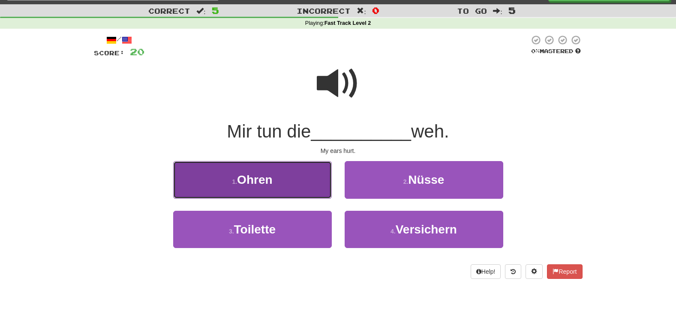
click at [271, 170] on button "1 . Ohren" at bounding box center [252, 179] width 159 height 37
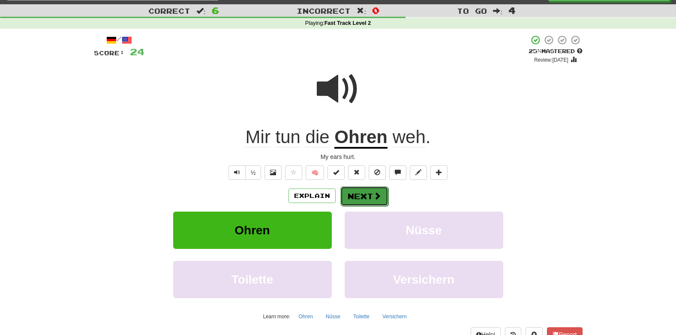
click at [371, 190] on button "Next" at bounding box center [364, 196] width 48 height 20
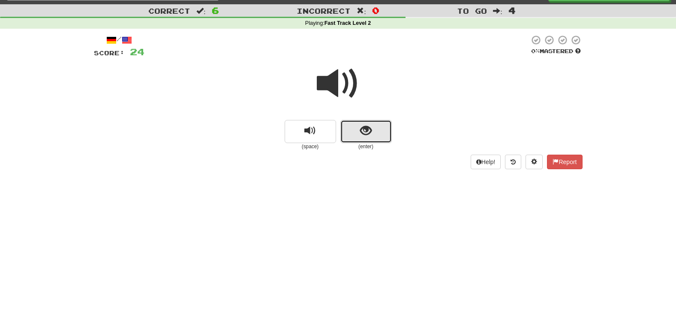
click at [360, 133] on span "show sentence" at bounding box center [366, 131] width 12 height 12
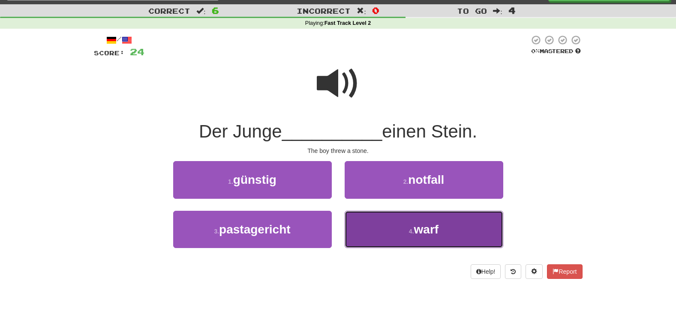
click at [394, 243] on button "4 . warf" at bounding box center [424, 229] width 159 height 37
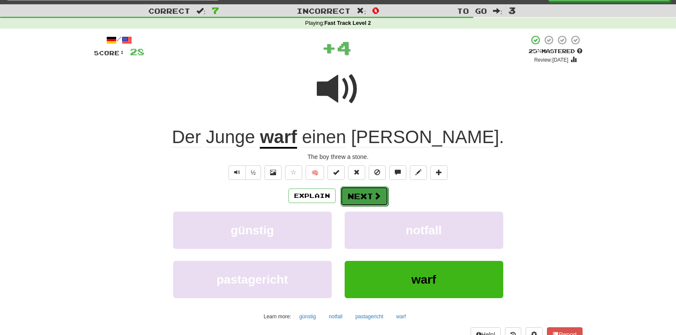
click at [374, 198] on span at bounding box center [377, 196] width 8 height 8
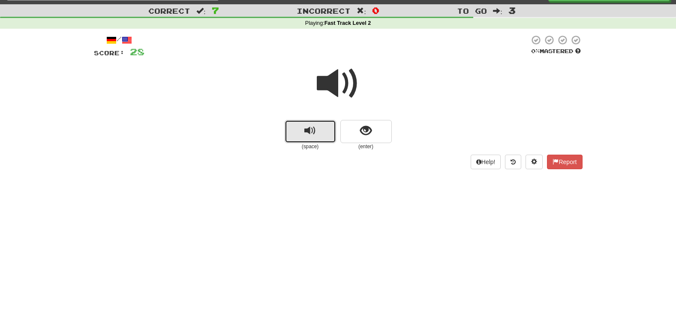
click at [304, 126] on span "replay audio" at bounding box center [310, 131] width 12 height 12
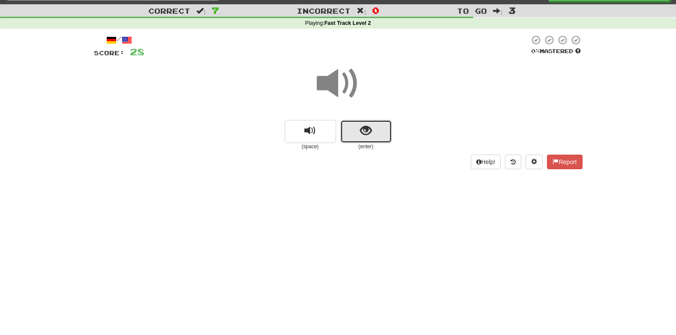
click at [373, 128] on button "show sentence" at bounding box center [365, 131] width 51 height 23
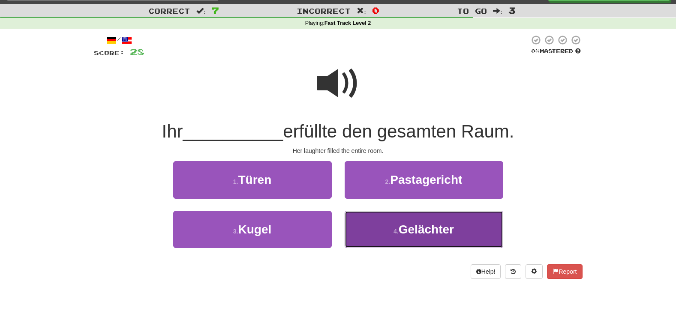
click at [402, 225] on span "Gelächter" at bounding box center [425, 229] width 55 height 13
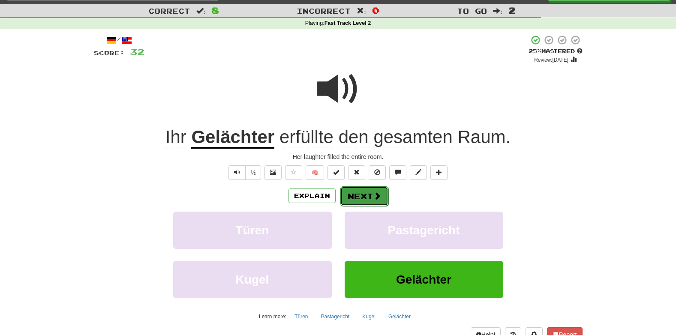
click at [343, 195] on button "Next" at bounding box center [364, 196] width 48 height 20
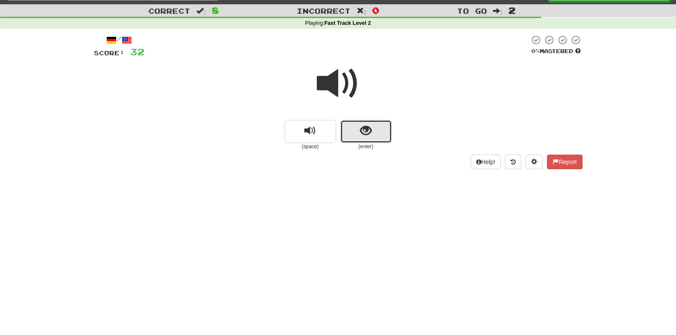
click at [369, 132] on span "show sentence" at bounding box center [366, 131] width 12 height 12
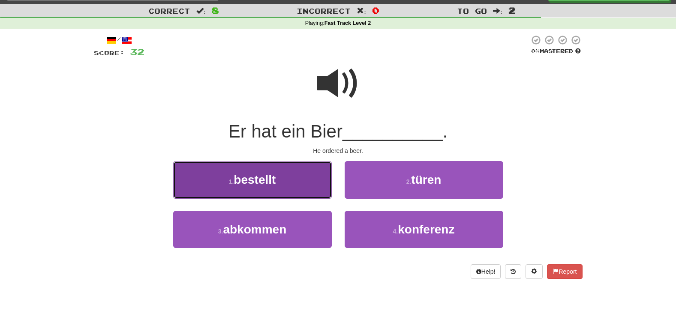
click at [291, 174] on button "1 . bestellt" at bounding box center [252, 179] width 159 height 37
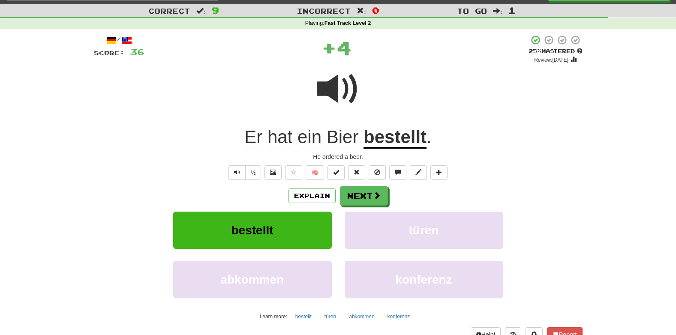
click at [378, 206] on div "Explain Next bestellt türen abkommen konferenz Learn more: bestellt türen abkom…" at bounding box center [338, 255] width 488 height 138
click at [361, 188] on button "Next" at bounding box center [364, 196] width 48 height 20
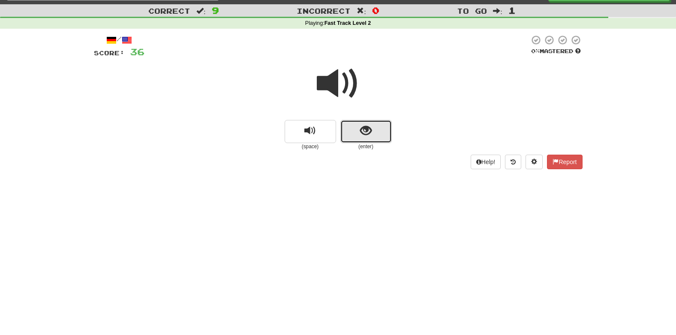
click at [353, 130] on button "show sentence" at bounding box center [365, 131] width 51 height 23
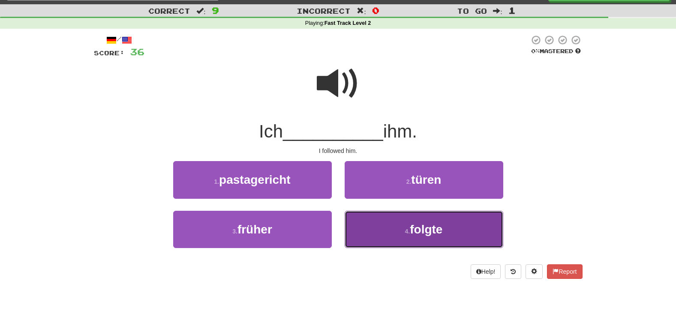
click at [442, 231] on span "folgte" at bounding box center [426, 229] width 33 height 13
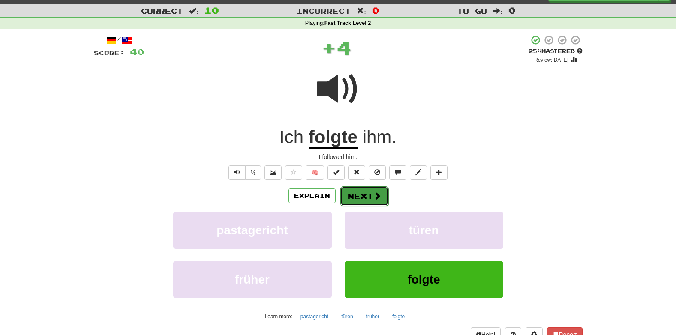
click at [364, 195] on button "Next" at bounding box center [364, 196] width 48 height 20
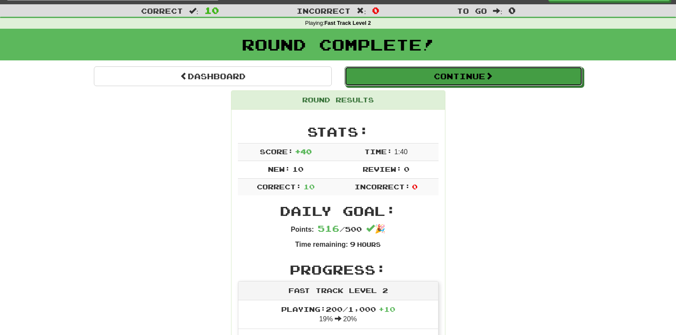
drag, startPoint x: 434, startPoint y: 65, endPoint x: 397, endPoint y: 81, distance: 40.5
click at [397, 81] on button "Continue" at bounding box center [464, 76] width 238 height 20
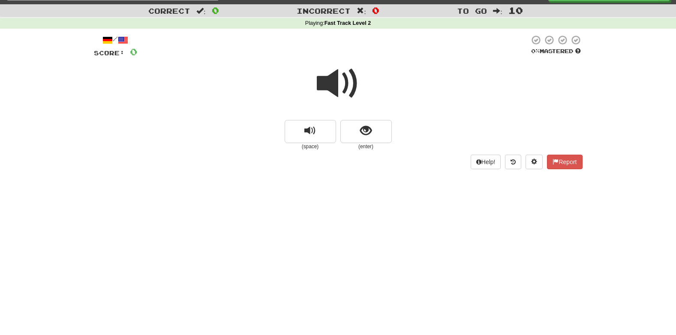
scroll to position [0, 0]
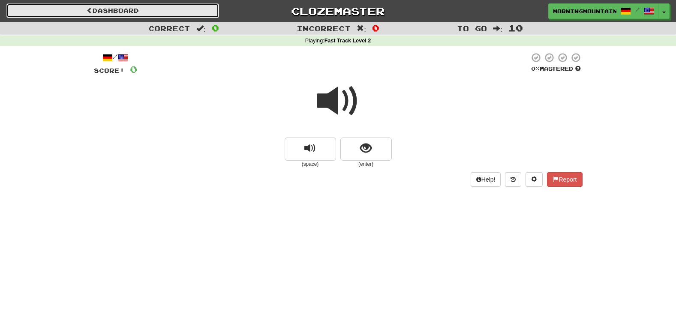
click at [158, 7] on link "Dashboard" at bounding box center [112, 10] width 213 height 15
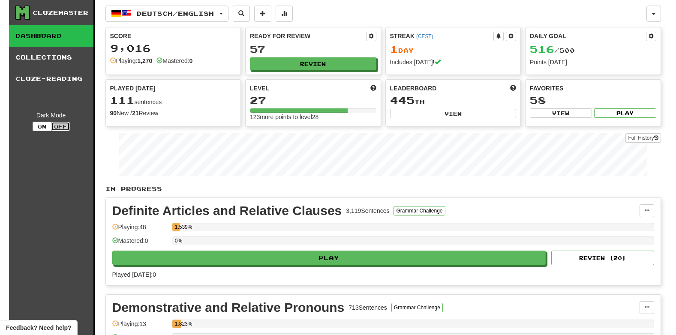
click at [56, 123] on button "Off" at bounding box center [60, 126] width 19 height 9
click at [37, 128] on button "On" at bounding box center [42, 126] width 19 height 9
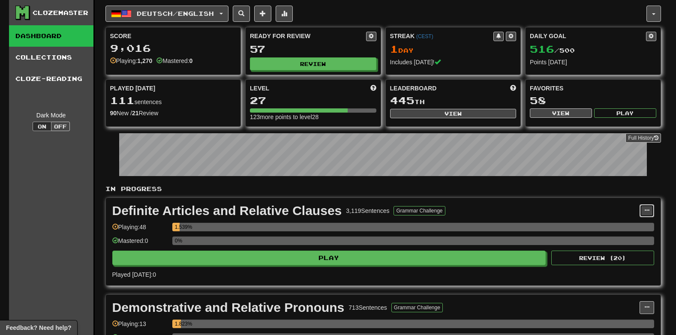
click at [645, 208] on span at bounding box center [646, 210] width 5 height 5
click at [638, 241] on link "Unpin from Dashboard" at bounding box center [608, 245] width 89 height 11
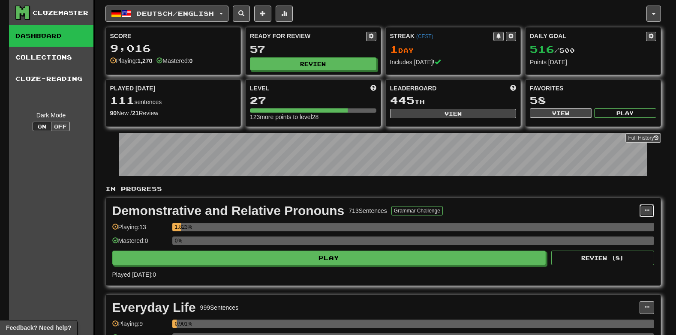
click at [647, 206] on button at bounding box center [646, 210] width 15 height 13
click at [603, 241] on link "Unpin from Dashboard" at bounding box center [608, 245] width 89 height 11
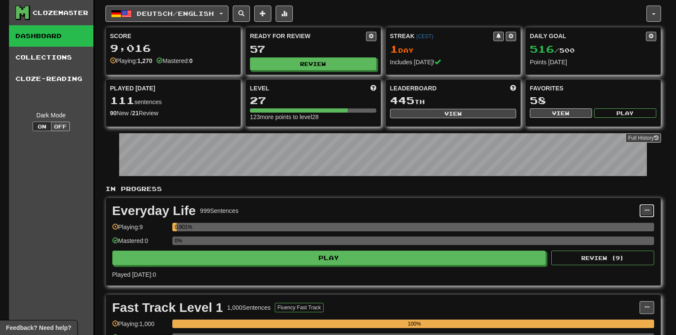
click at [649, 210] on span at bounding box center [646, 210] width 5 height 5
click at [622, 240] on link "Unpin from Dashboard" at bounding box center [608, 245] width 89 height 11
